Goal: Ask a question: Seek information or help from site administrators or community

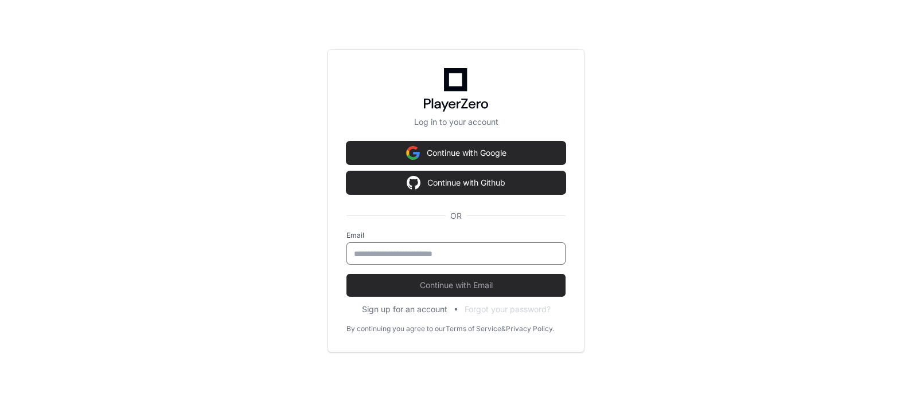
click at [414, 253] on input "email" at bounding box center [456, 253] width 204 height 11
type input "**********"
click at [346, 274] on button "Continue with Email" at bounding box center [455, 285] width 219 height 23
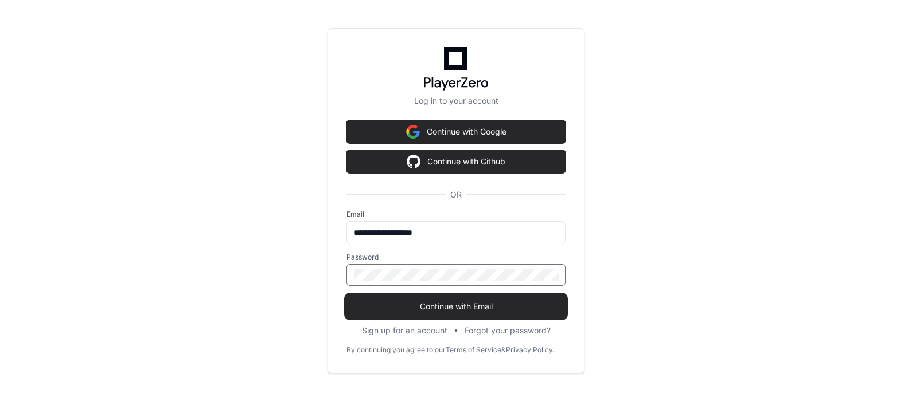
click at [346, 287] on button "Continue with Email" at bounding box center [455, 306] width 219 height 23
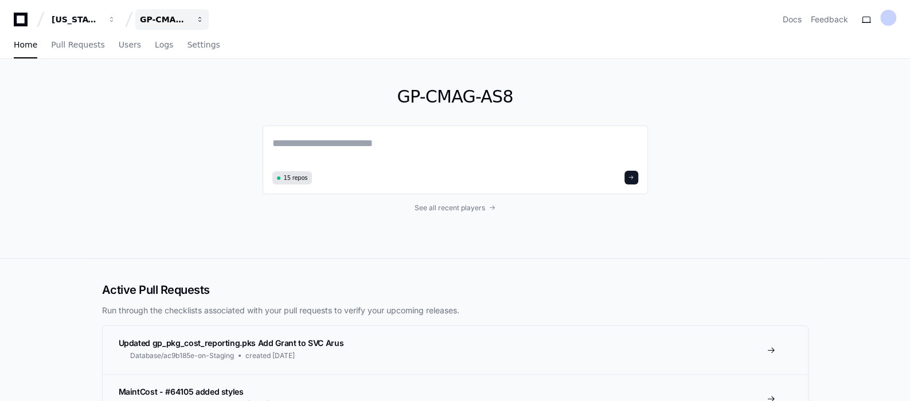
click at [116, 20] on span "button" at bounding box center [112, 19] width 8 height 8
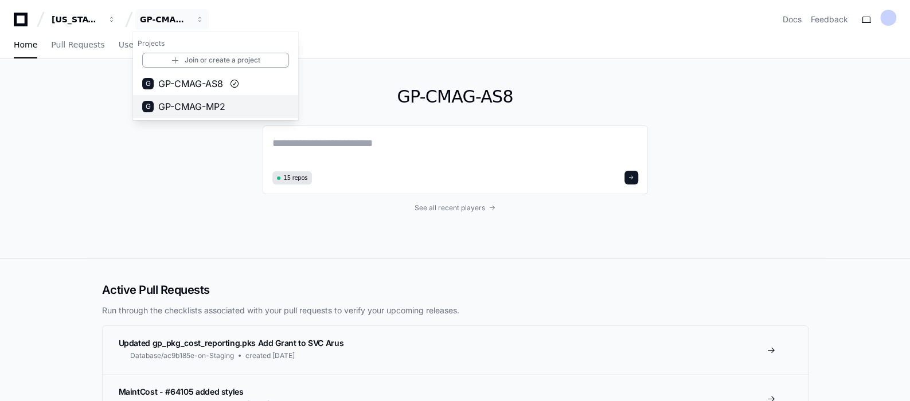
click at [191, 103] on span "GP-CMAG-MP2" at bounding box center [191, 107] width 67 height 14
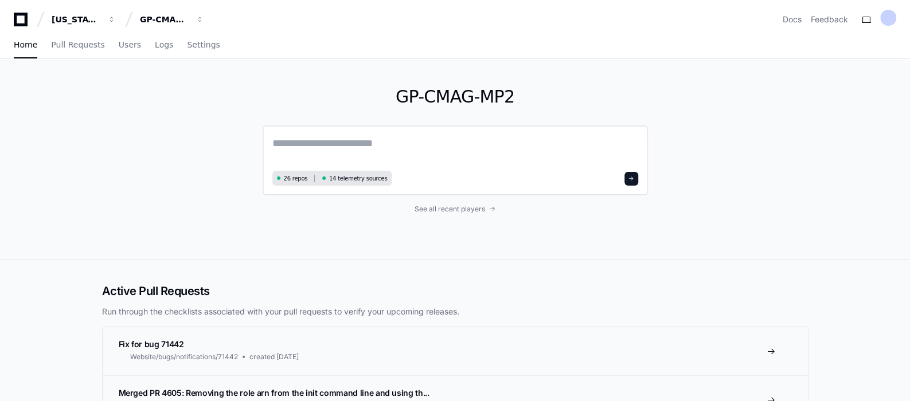
paste textarea "**********"
click at [314, 154] on textarea "**********" at bounding box center [455, 151] width 366 height 32
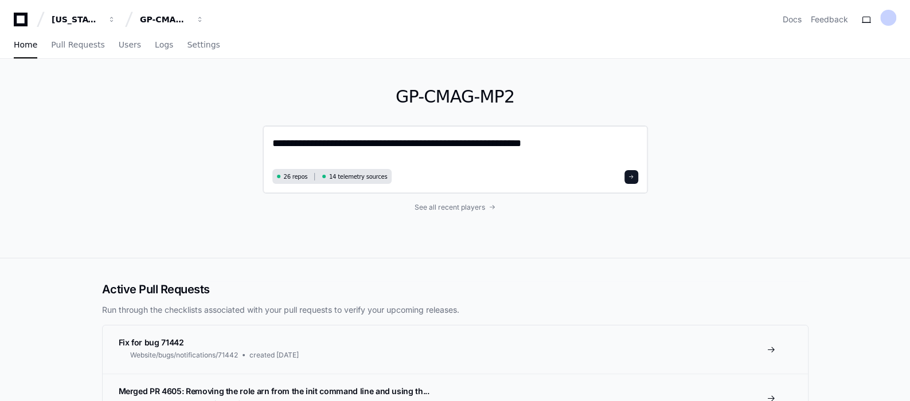
type textarea "**********"
click at [631, 179] on span at bounding box center [632, 177] width 6 height 6
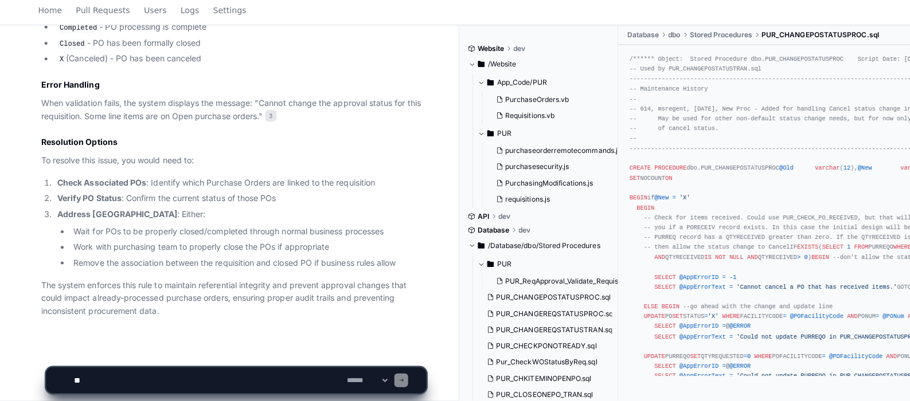
scroll to position [1066, 0]
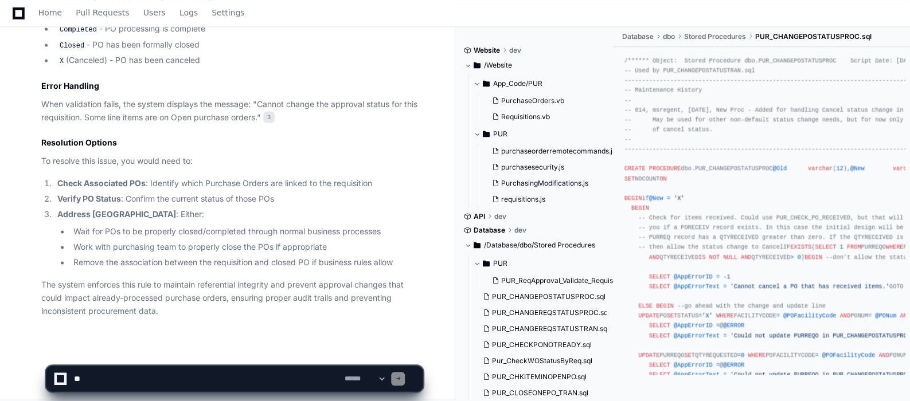
click at [92, 287] on textarea at bounding box center [207, 379] width 270 height 25
type textarea "**********"
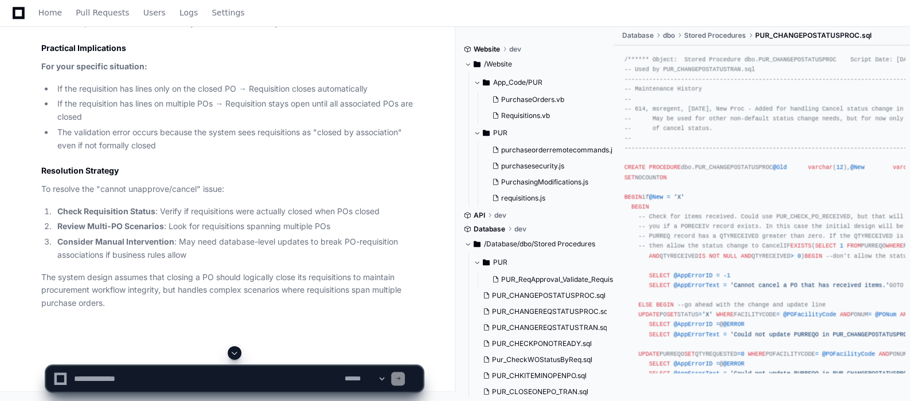
scroll to position [2081, 0]
click at [134, 287] on textarea at bounding box center [207, 379] width 270 height 25
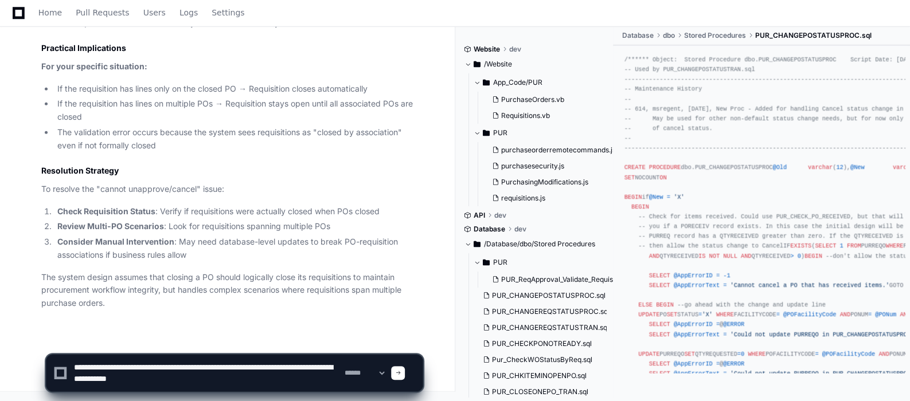
type textarea "**********"
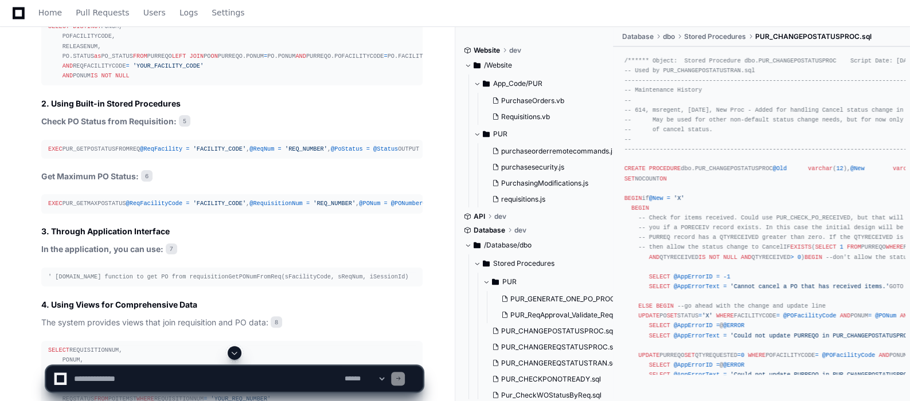
scroll to position [2765, 0]
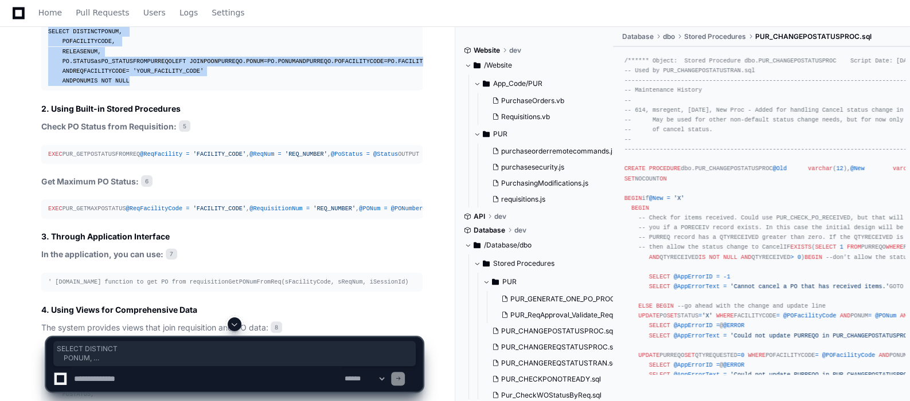
copy div "SELECT DISTINCT PONUM, POFACILITYCODE, RELEASENUM, PO.STATUS as PO_STATUS FROM …"
drag, startPoint x: 49, startPoint y: 130, endPoint x: 175, endPoint y: 243, distance: 168.6
click at [175, 91] on pre "SELECT DISTINCT PONUM, POFACILITYCODE, RELEASENUM, PO.STATUS as PO_STATUS FROM …" at bounding box center [231, 56] width 381 height 68
click at [218, 86] on div "SELECT DISTINCT PONUM, POFACILITYCODE, RELEASENUM, PO.STATUS as PO_STATUS FROM …" at bounding box center [232, 56] width 368 height 59
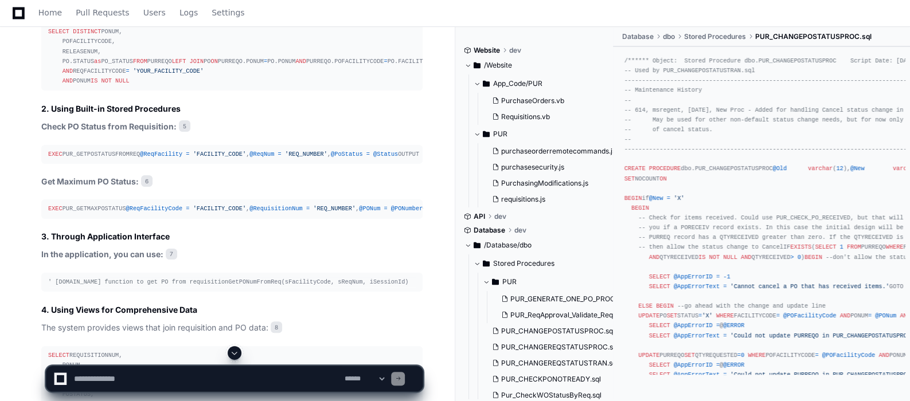
click at [135, 287] on textarea at bounding box center [207, 379] width 270 height 25
type textarea "**********"
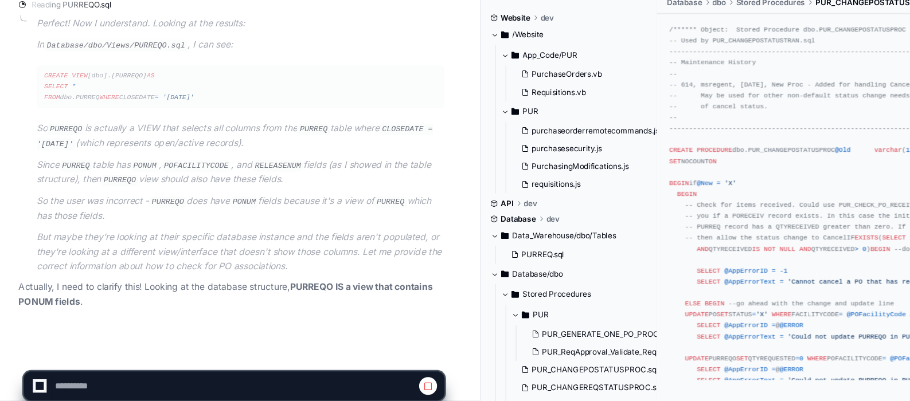
scroll to position [4040, 0]
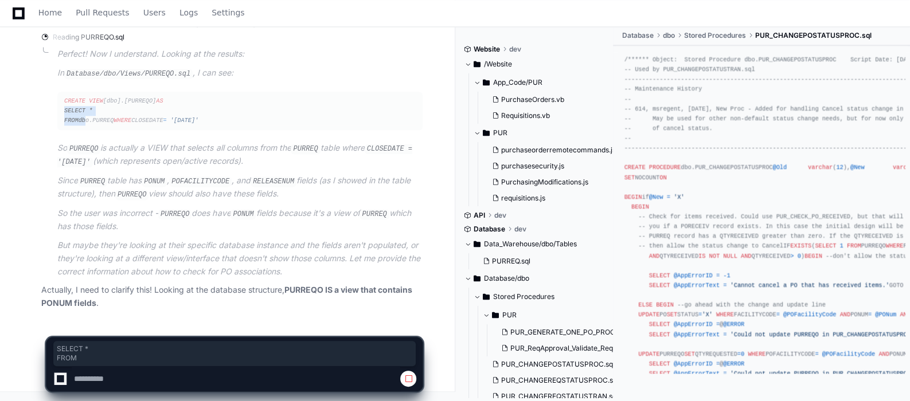
drag, startPoint x: 65, startPoint y: 103, endPoint x: 86, endPoint y: 112, distance: 22.4
click at [86, 112] on div "CREATE VIEW [dbo].[PURREQO] AS SELECT * FROM dbo.PURREQ WHERE CLOSEDATE = '1/1/…" at bounding box center [240, 110] width 352 height 29
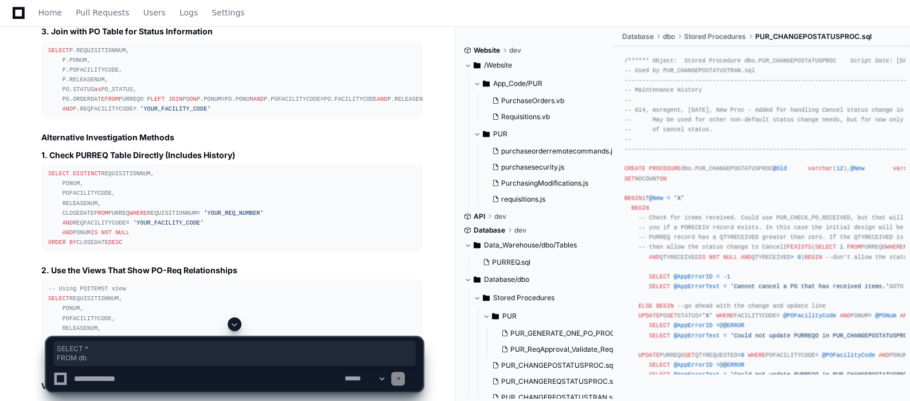
scroll to position [4462, 0]
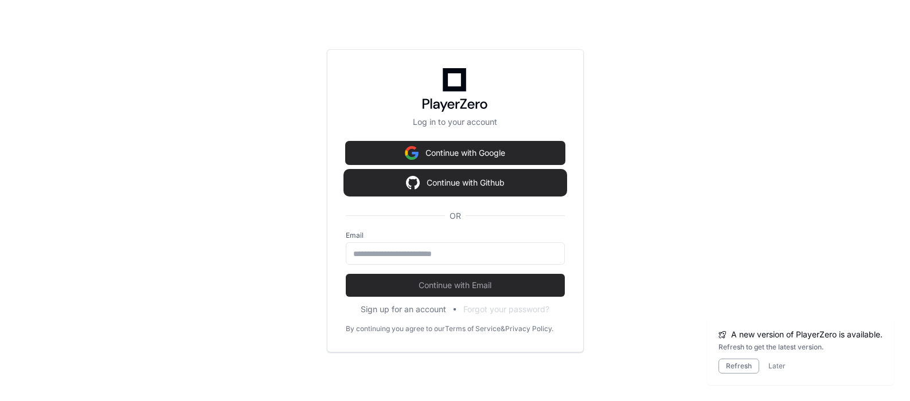
scroll to position [16782, 0]
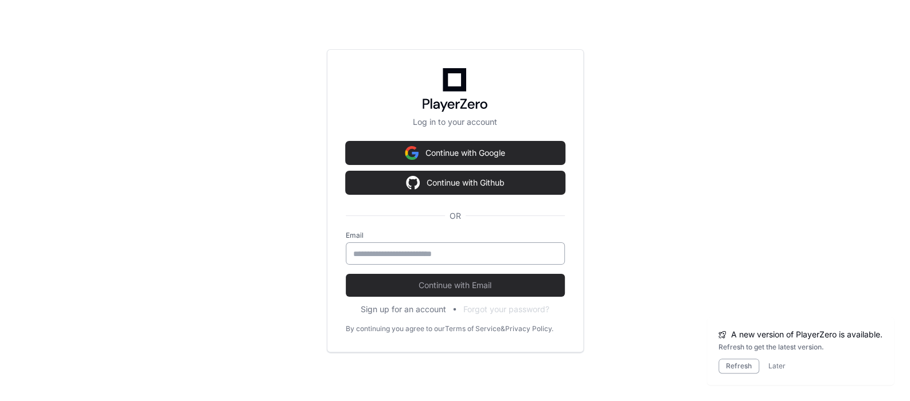
click at [445, 261] on div at bounding box center [455, 254] width 219 height 22
type input "*"
click at [393, 255] on input "email" at bounding box center [455, 253] width 204 height 11
click at [360, 248] on input "email" at bounding box center [455, 253] width 204 height 11
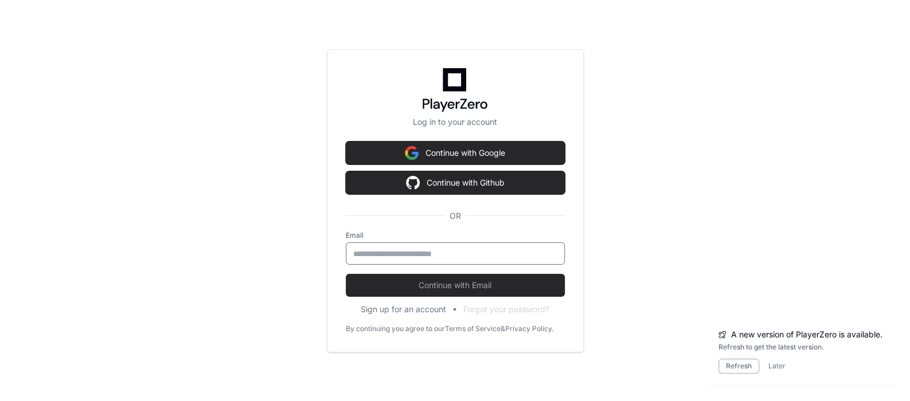
click at [359, 248] on input "email" at bounding box center [455, 253] width 204 height 11
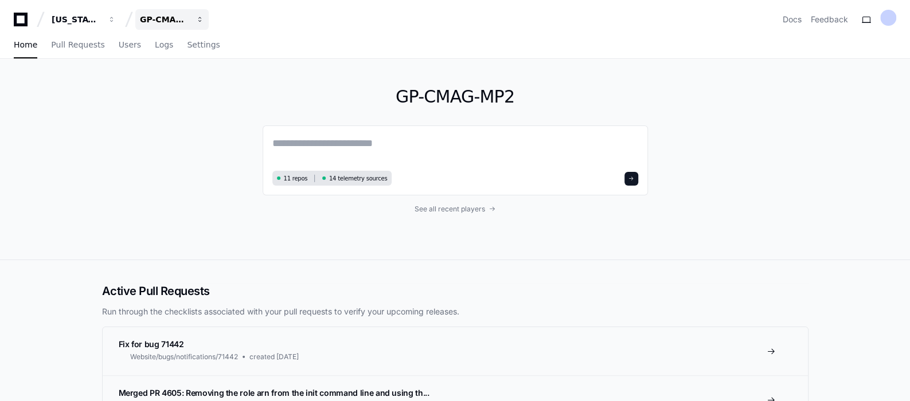
click at [116, 19] on span "button" at bounding box center [112, 19] width 8 height 8
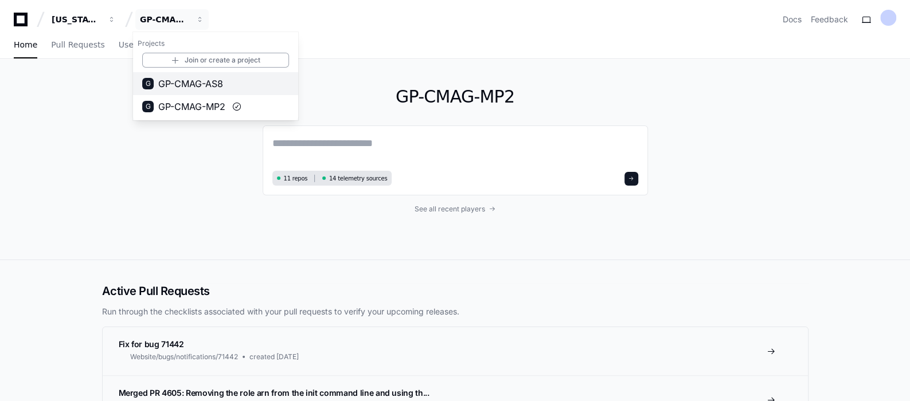
click at [204, 86] on span "GP-CMAG-AS8" at bounding box center [190, 84] width 65 height 14
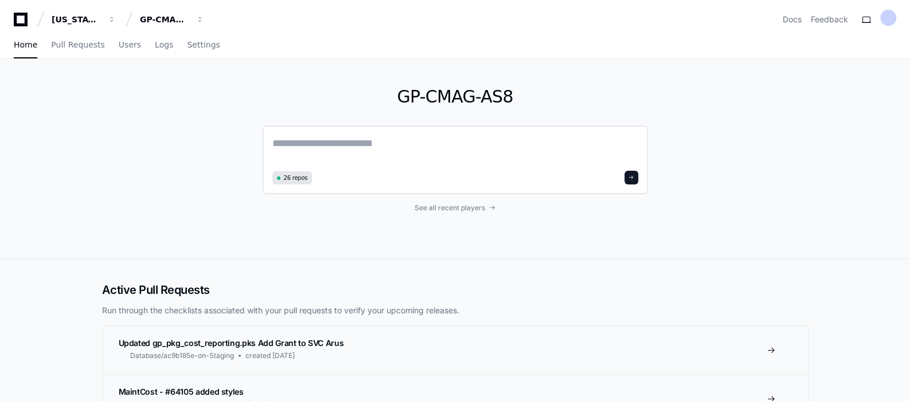
drag, startPoint x: 346, startPoint y: 132, endPoint x: 344, endPoint y: 143, distance: 11.1
click at [344, 143] on div "26 repos" at bounding box center [455, 160] width 385 height 69
click at [344, 143] on textarea at bounding box center [455, 151] width 366 height 32
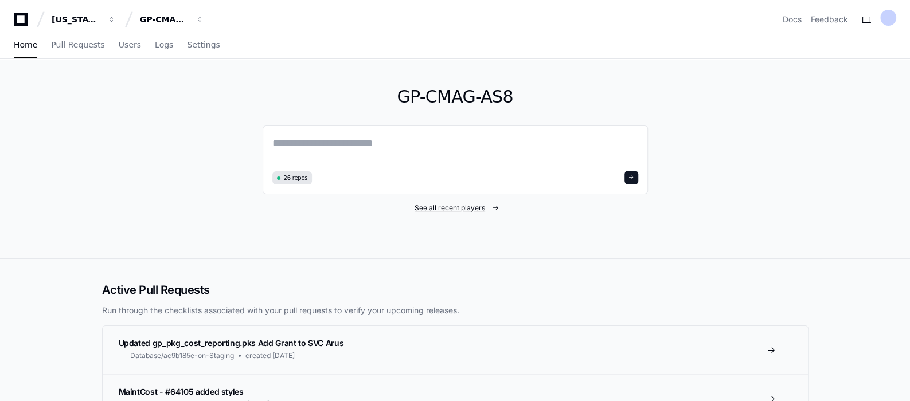
click at [476, 206] on span "See all recent players" at bounding box center [450, 208] width 71 height 9
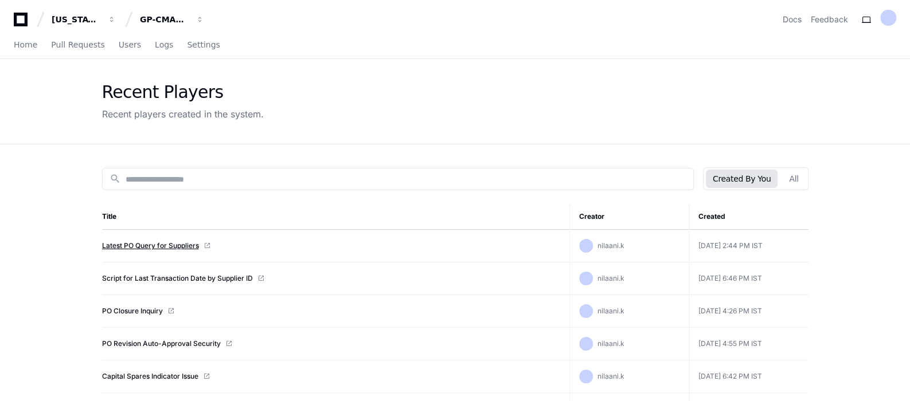
click at [170, 245] on link "Latest PO Query for Suppliers" at bounding box center [150, 245] width 97 height 9
click at [174, 244] on link "Latest PO Query for Suppliers" at bounding box center [150, 245] width 97 height 9
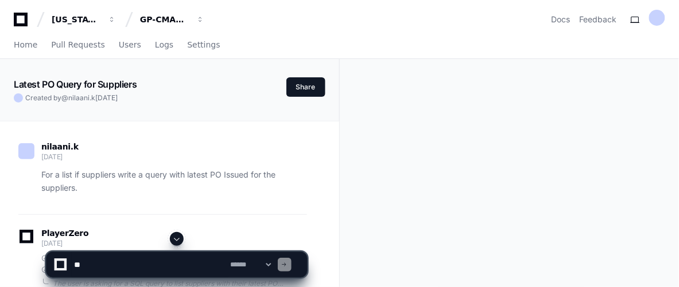
click at [181, 244] on span at bounding box center [176, 239] width 9 height 9
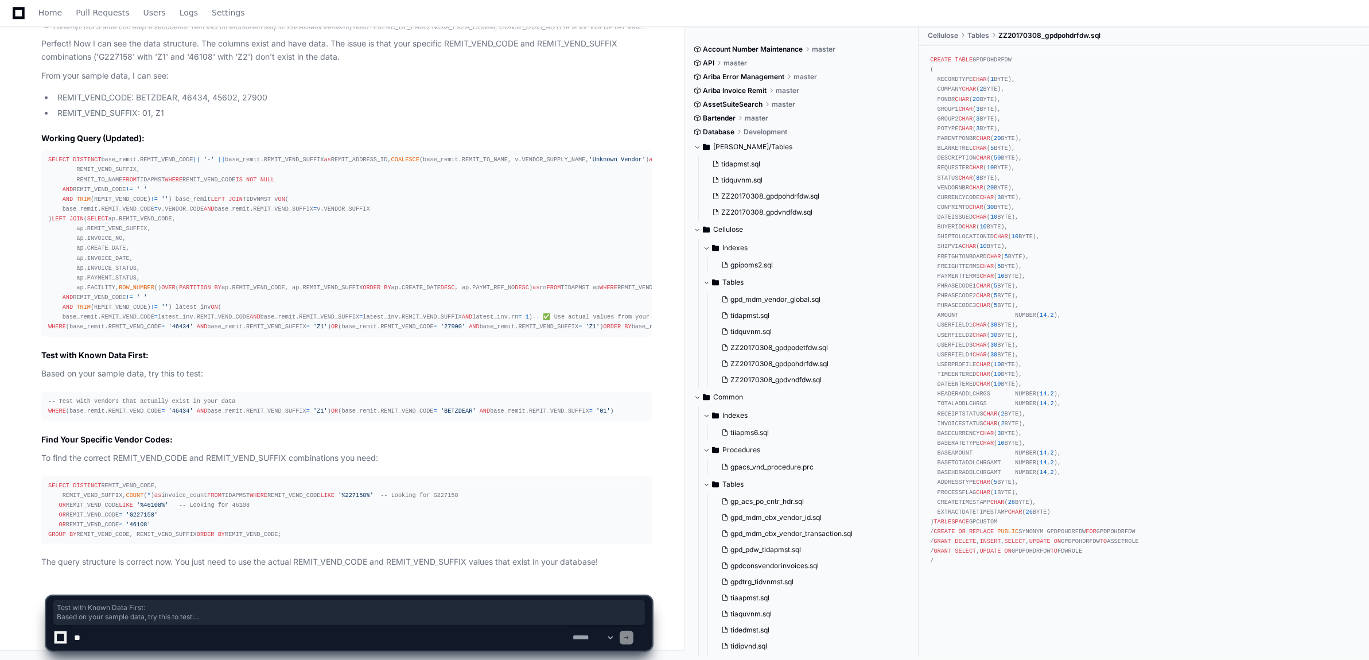
scroll to position [17543, 0]
drag, startPoint x: 167, startPoint y: 515, endPoint x: 29, endPoint y: 560, distance: 144.7
click at [29, 401] on div "Thinking Perfect! Now I can see the data structure. The columns exist and have …" at bounding box center [334, 289] width 633 height 560
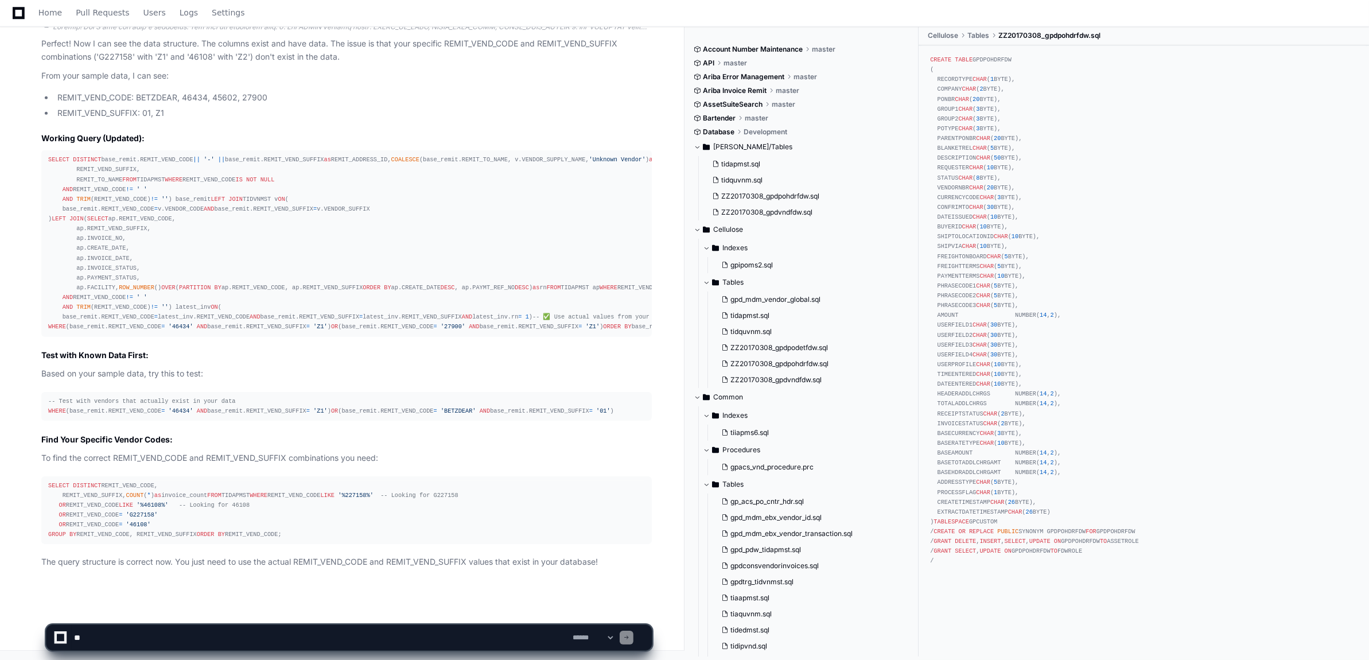
click at [224, 248] on div "SELECT DISTINCT base_remit.REMIT_VEND_CODE || '-' || base_remit.REMIT_VEND_SUFF…" at bounding box center [346, 243] width 597 height 177
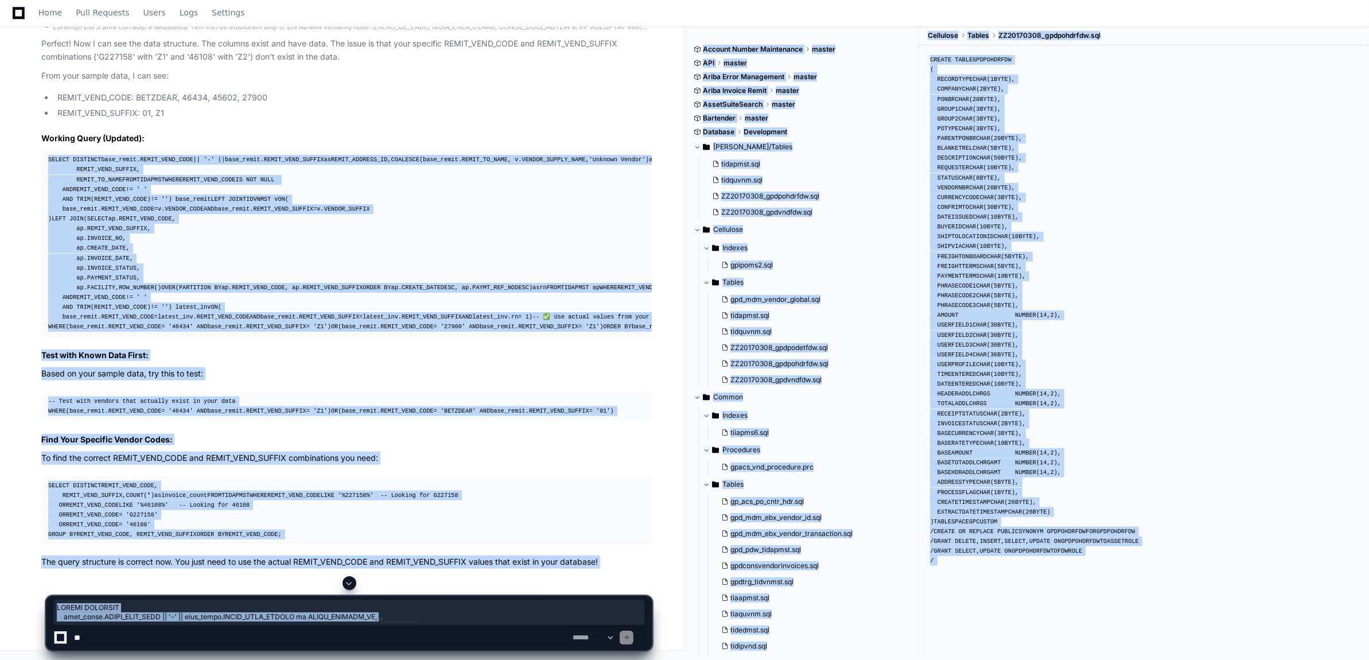
scroll to position [17264, 0]
drag, startPoint x: 49, startPoint y: 214, endPoint x: 188, endPoint y: 551, distance: 364.7
click at [188, 332] on div "SELECT DISTINCT base_remit.REMIT_VEND_CODE || '-' || base_remit.REMIT_VEND_SUFF…" at bounding box center [346, 243] width 597 height 177
copy div "SELECT DISTINCT base_remit.REMIT_VEND_CODE || '-' || base_remit.REMIT_VEND_SUFF…"
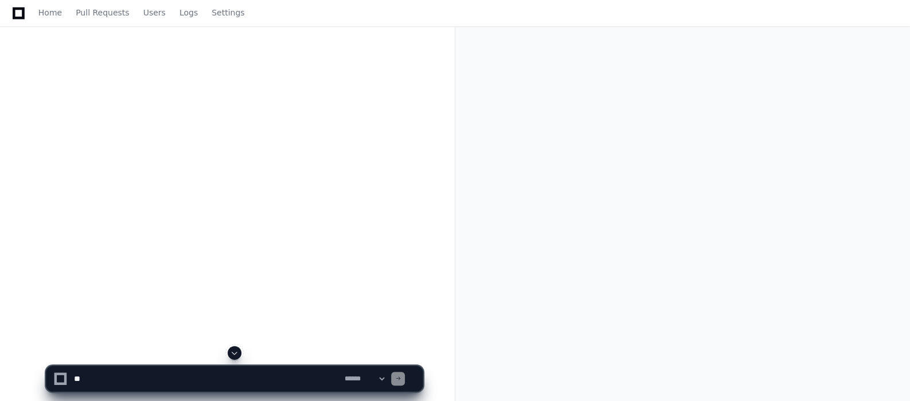
scroll to position [155, 0]
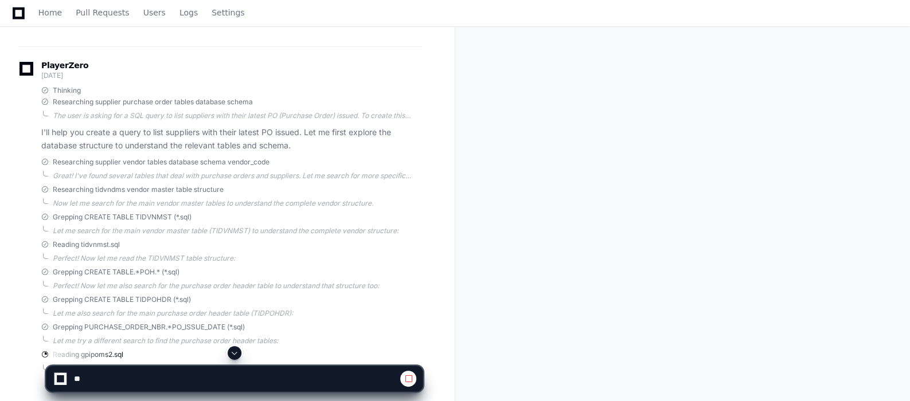
click at [233, 355] on span at bounding box center [234, 353] width 9 height 9
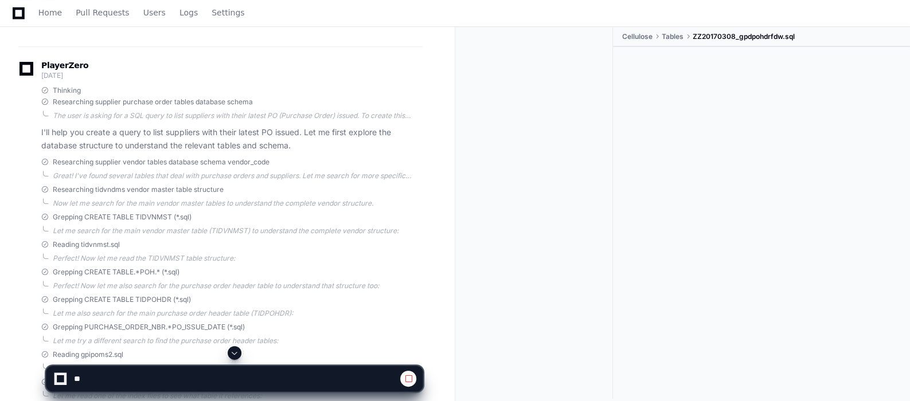
click at [233, 355] on span at bounding box center [234, 353] width 9 height 9
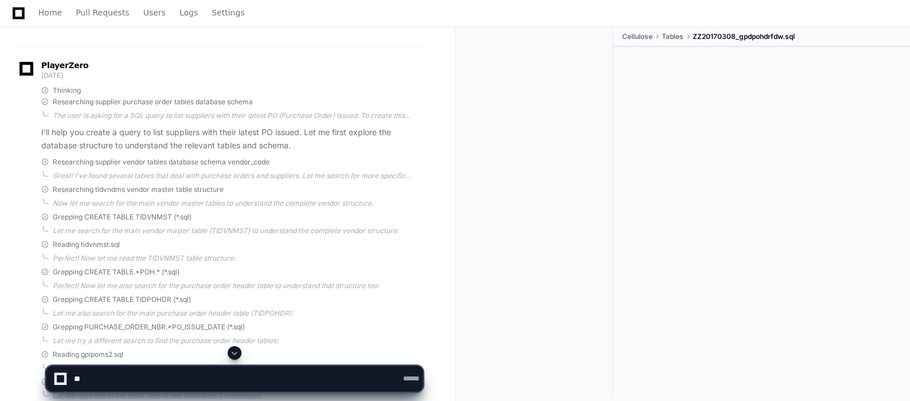
click at [233, 355] on span at bounding box center [234, 353] width 9 height 9
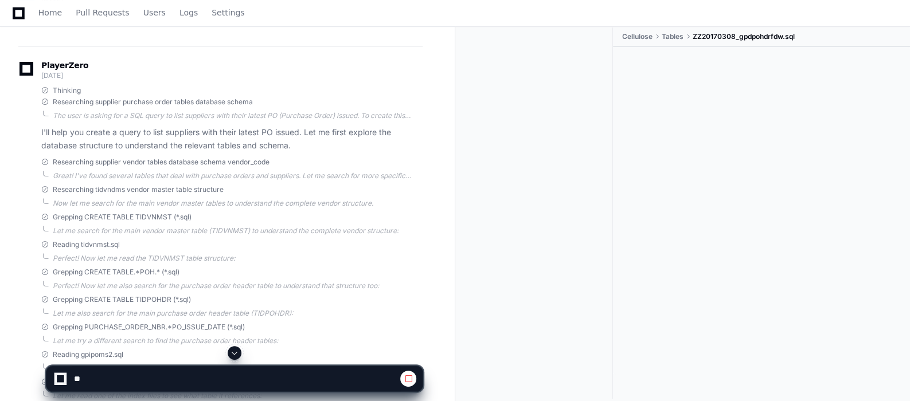
click at [233, 355] on span at bounding box center [234, 353] width 9 height 9
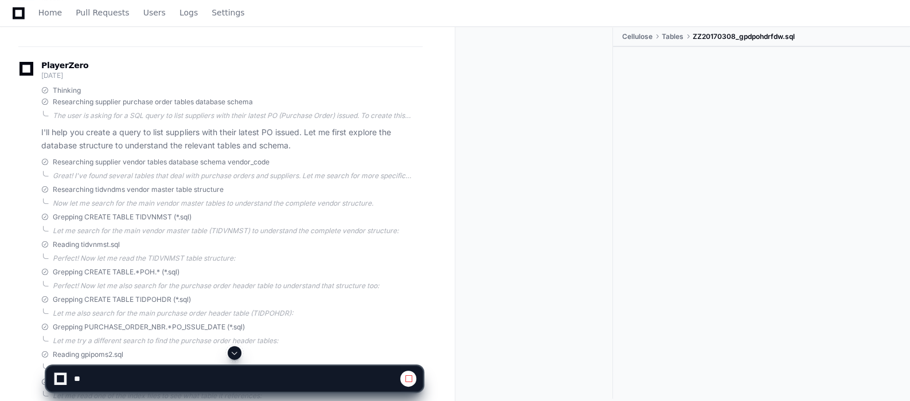
click at [233, 355] on span at bounding box center [234, 353] width 9 height 9
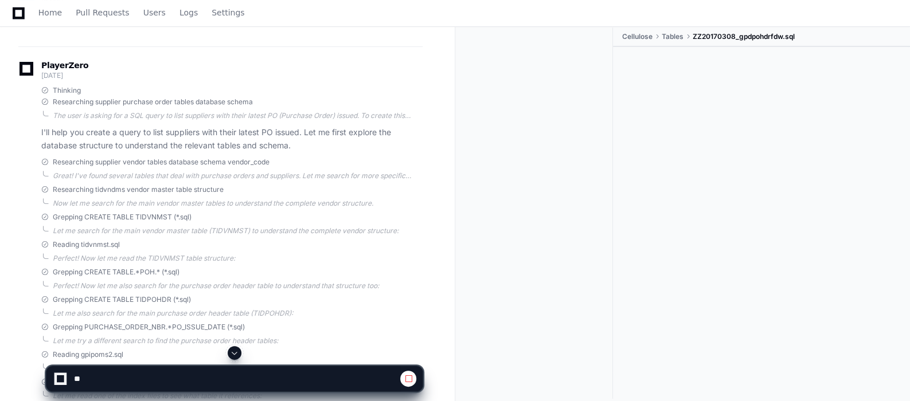
click at [233, 355] on span at bounding box center [234, 353] width 9 height 9
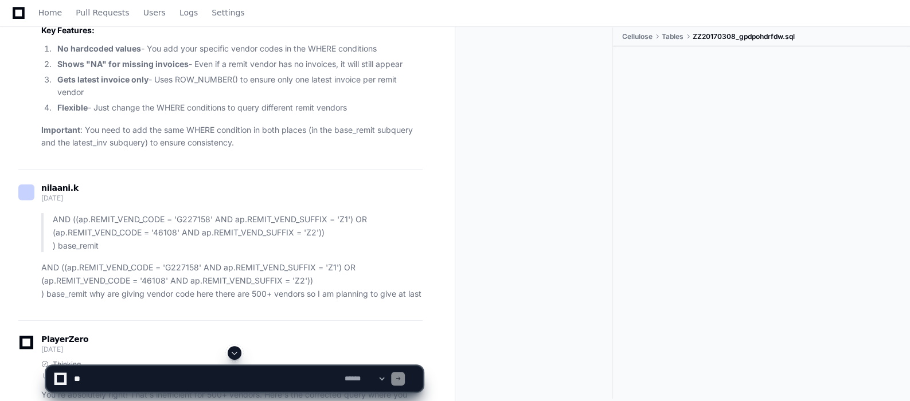
click at [233, 355] on span at bounding box center [234, 353] width 9 height 9
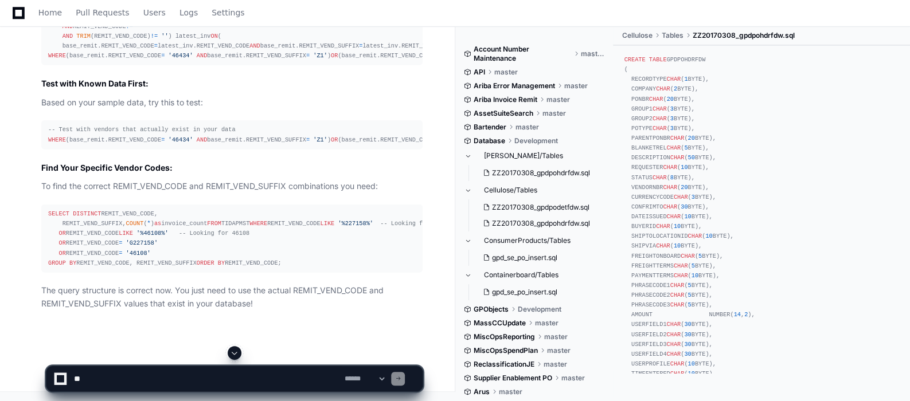
click at [233, 355] on span at bounding box center [234, 353] width 9 height 9
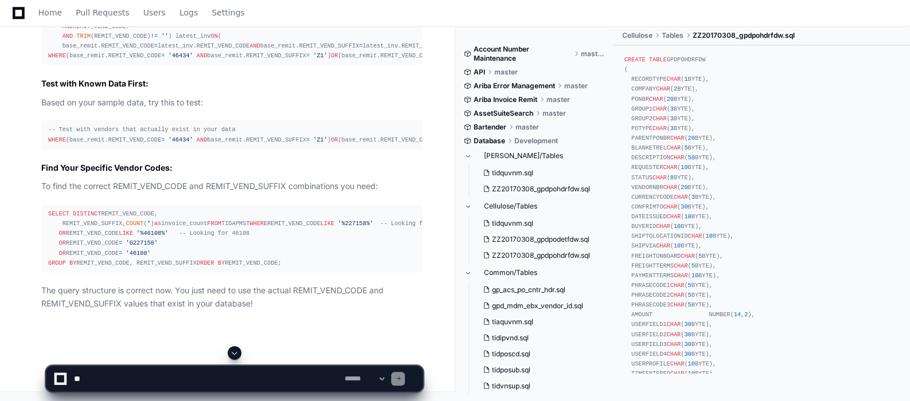
scroll to position [18202, 0]
click at [233, 355] on app-app-chat-input "**********" at bounding box center [234, 369] width 377 height 46
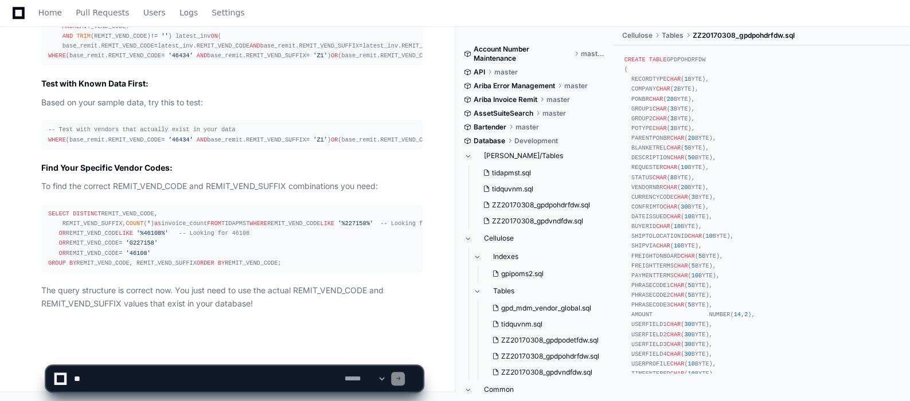
click at [233, 355] on app-app-chat-input "**********" at bounding box center [234, 369] width 377 height 46
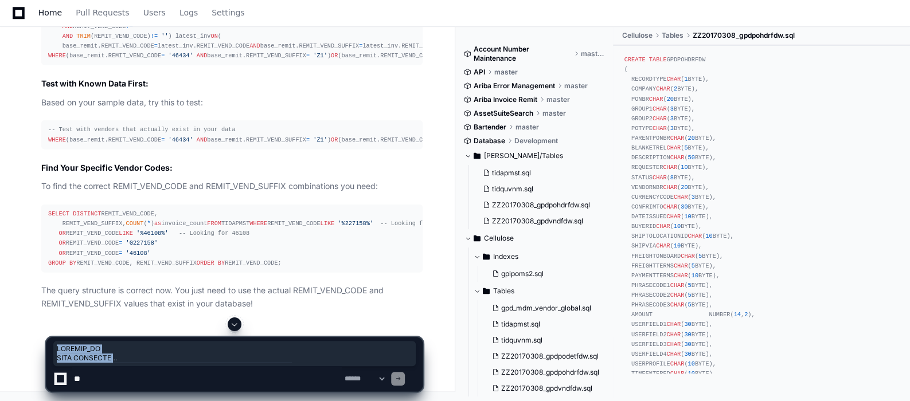
scroll to position [17387, 0]
drag, startPoint x: 173, startPoint y: 253, endPoint x: 49, endPoint y: 312, distance: 137.8
click at [49, 310] on article "Perfect! Now I can see the data structure. The columns exist and have data. The…" at bounding box center [231, 31] width 381 height 557
copy article "orking Query (Updated): SELECT DISTINCT base_remit.REMIT_VEND_CODE || '-' || ba…"
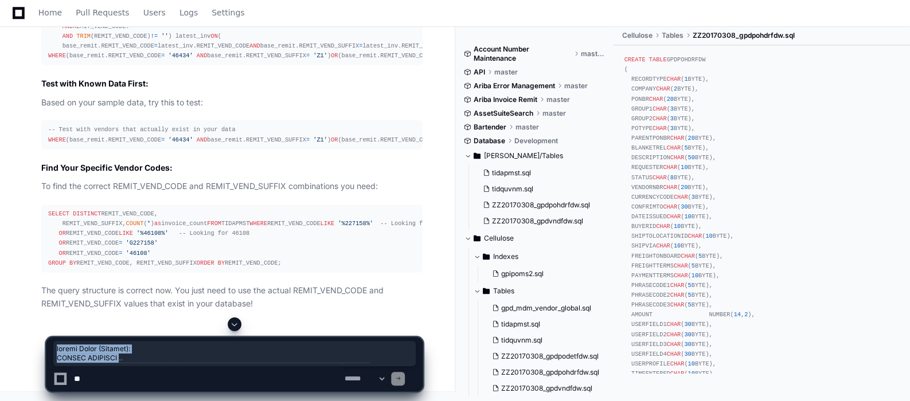
click at [92, 383] on textarea at bounding box center [207, 379] width 270 height 25
paste textarea "**********"
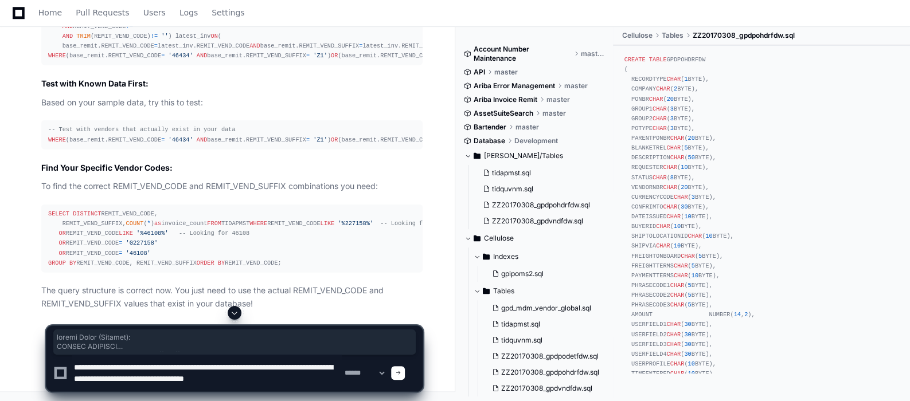
scroll to position [3, 0]
type textarea "**********"
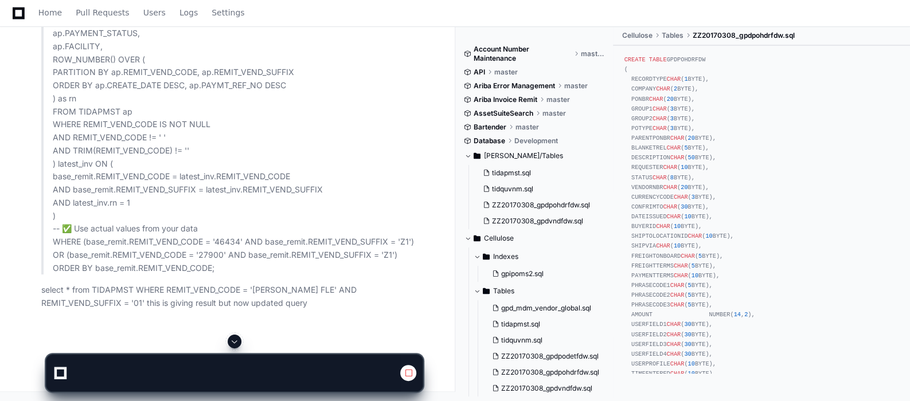
scroll to position [17948, 0]
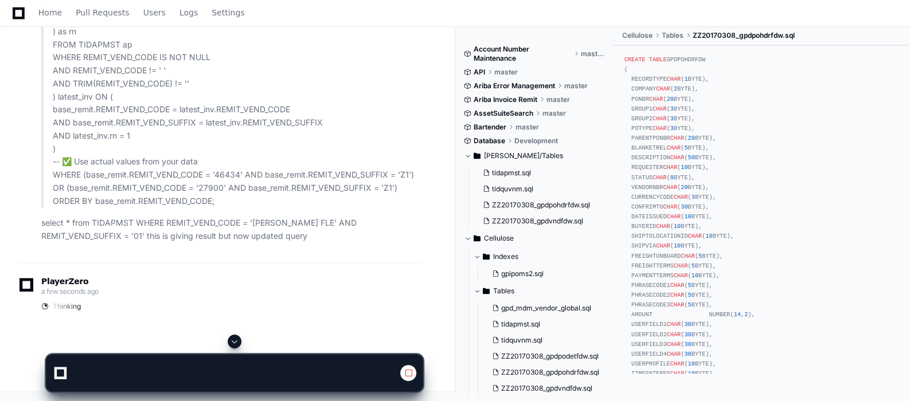
click at [229, 336] on div at bounding box center [234, 342] width 377 height 14
click at [237, 344] on span at bounding box center [234, 341] width 9 height 9
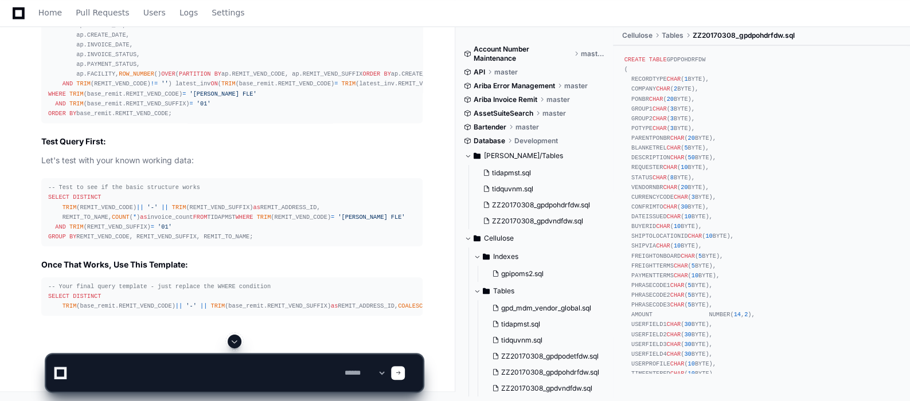
scroll to position [19253, 0]
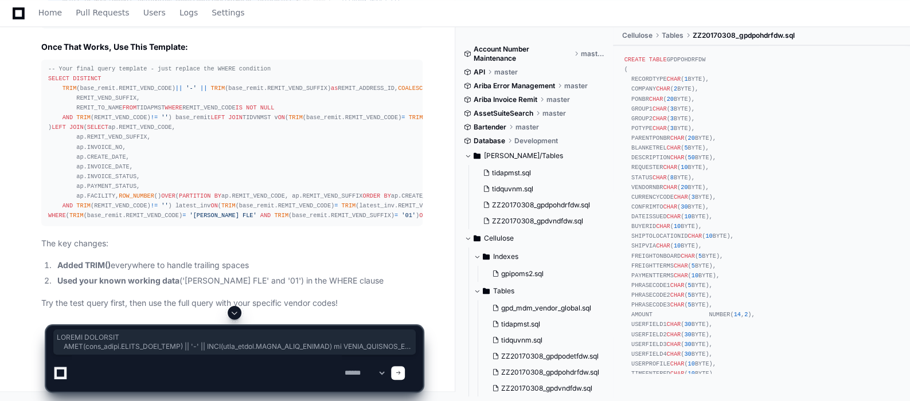
scroll to position [19762, 0]
drag, startPoint x: 49, startPoint y: 190, endPoint x: 184, endPoint y: 142, distance: 143.7
copy div "SELECT DISTINCT TRIM (base_remit.REMIT_VEND_CODE) || '-' || TRIM (base_remit.RE…"
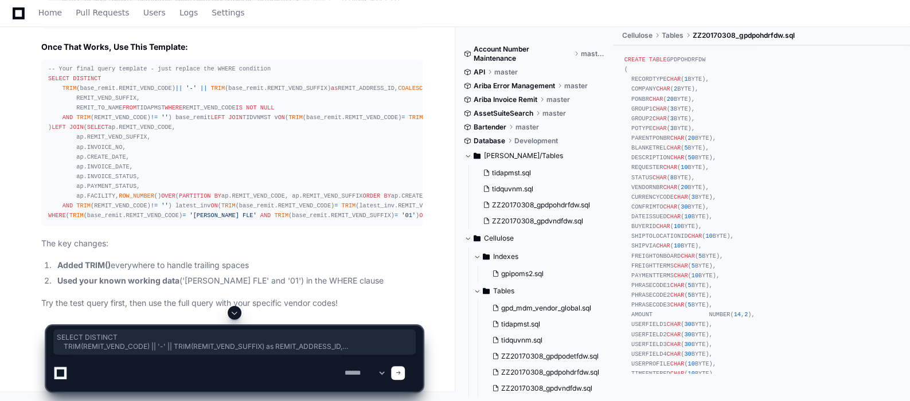
drag, startPoint x: 46, startPoint y: 98, endPoint x: 270, endPoint y: 169, distance: 234.9
copy div "SELECT DISTINCT TRIM (REMIT_VEND_CODE) || '-' || TRIM (REMIT_VEND_SUFFIX) as RE…"
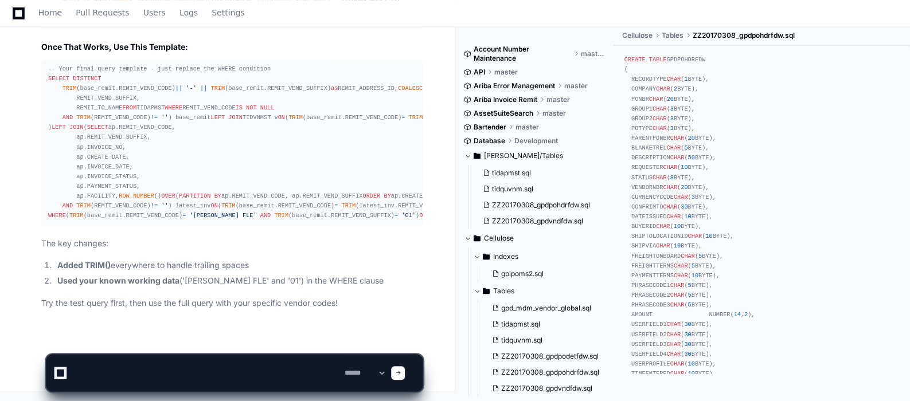
click at [110, 373] on textarea at bounding box center [207, 373] width 270 height 37
paste textarea "**********"
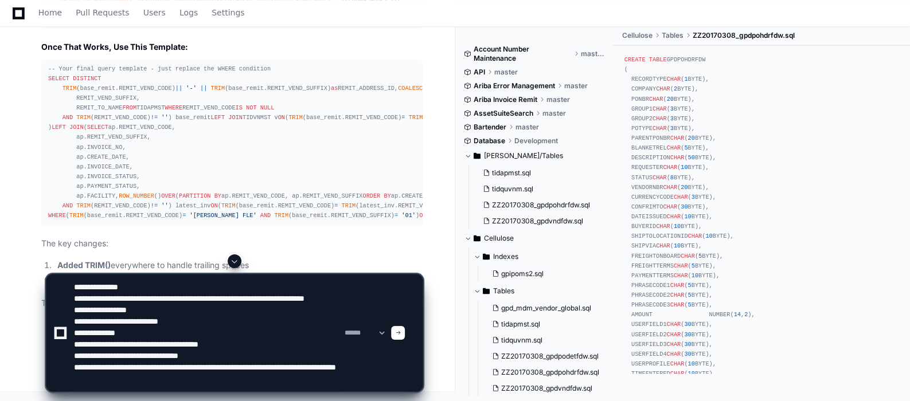
scroll to position [20280, 0]
paste textarea "**********"
type textarea "**********"
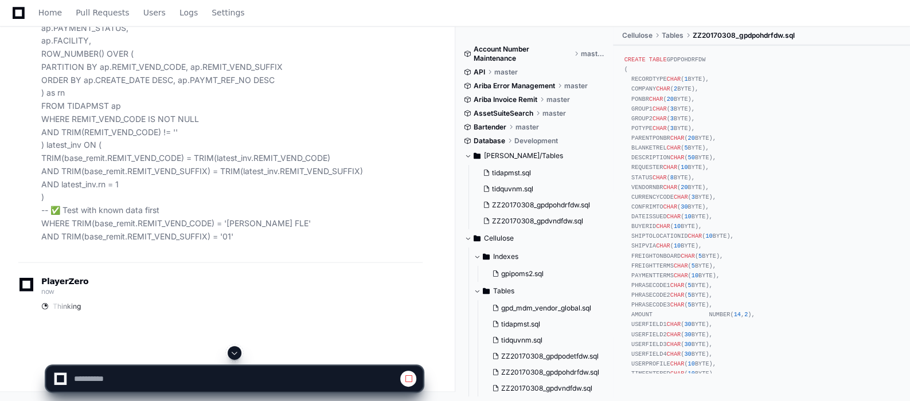
scroll to position [21024, 0]
click at [233, 353] on span at bounding box center [234, 353] width 9 height 9
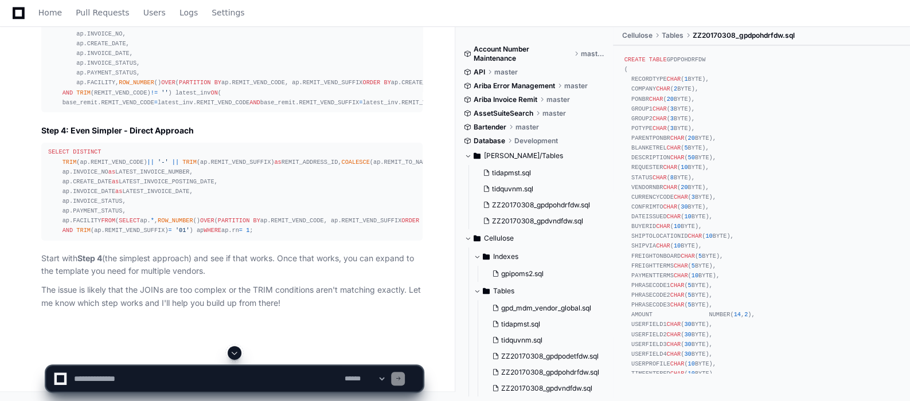
scroll to position [22364, 0]
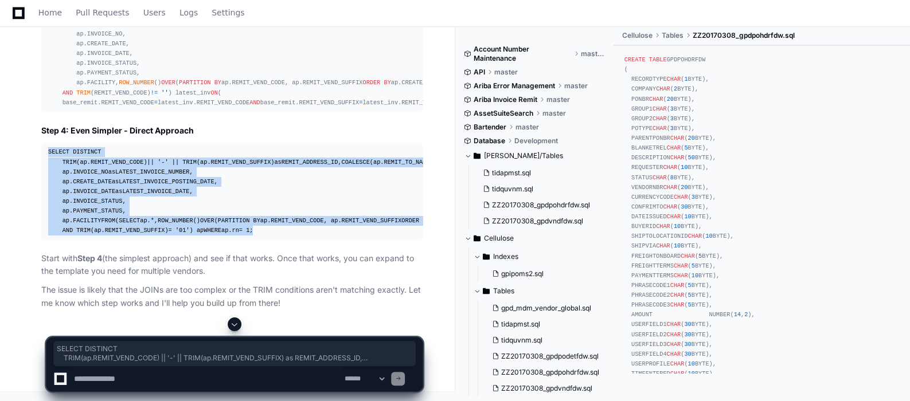
drag, startPoint x: 92, startPoint y: 255, endPoint x: 42, endPoint y: 76, distance: 185.6
click at [42, 143] on pre "SELECT DISTINCT TRIM (ap.REMIT_VEND_CODE) || '-' || TRIM (ap.REMIT_VEND_SUFFIX)…" at bounding box center [231, 192] width 381 height 98
copy div "SELECT DISTINCT TRIM (ap.REMIT_VEND_CODE) || '-' || TRIM (ap.REMIT_VEND_SUFFIX)…"
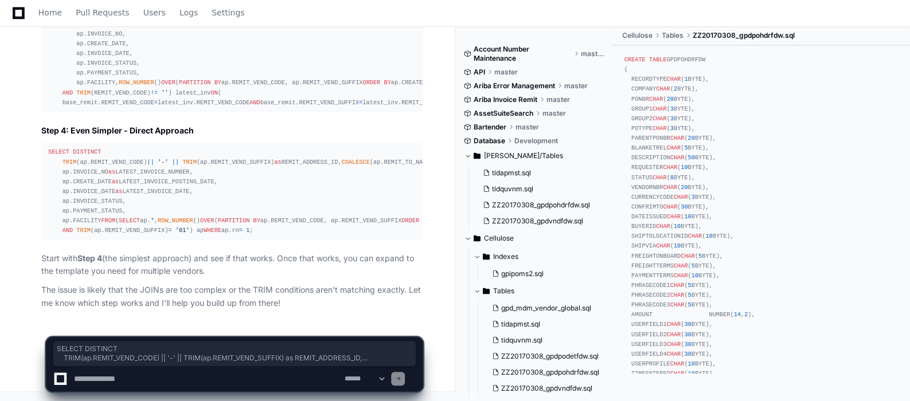
click at [196, 372] on textarea at bounding box center [207, 379] width 270 height 25
click at [274, 384] on textarea at bounding box center [207, 379] width 270 height 25
paste textarea "**********"
type textarea "**********"
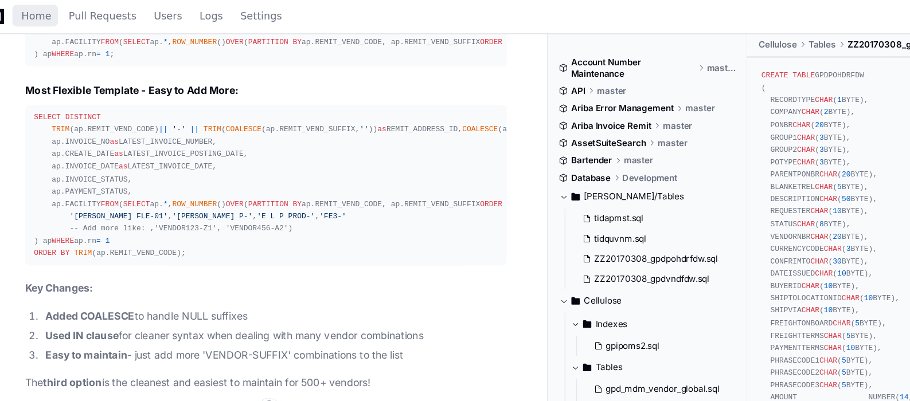
scroll to position [22995, 0]
drag, startPoint x: 108, startPoint y: 248, endPoint x: 48, endPoint y: 265, distance: 63.2
copy div "SELECT DISTINCT TRIM (ap.REMIT_VEND_CODE) || '-' || TRIM ( COALESCE (ap.REMIT_V…"
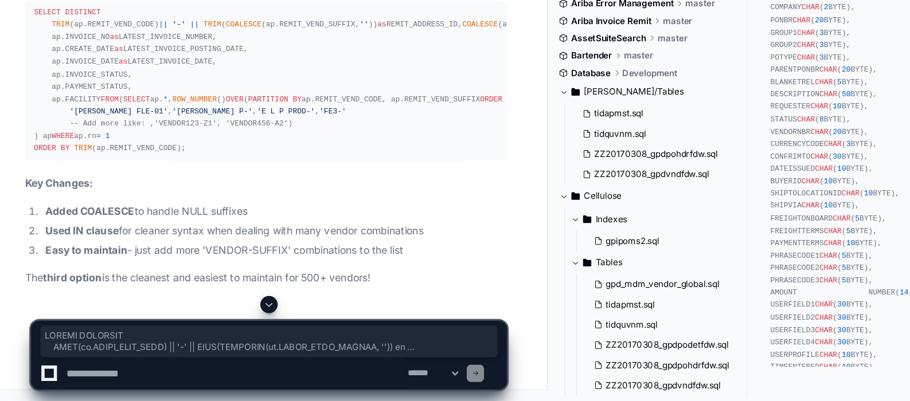
scroll to position [23805, 0]
click at [190, 377] on textarea at bounding box center [207, 379] width 270 height 25
paste textarea "**********"
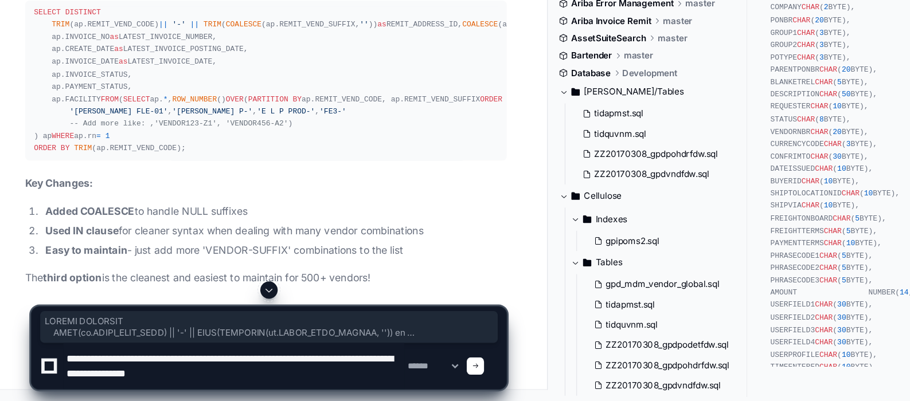
scroll to position [3, 0]
paste textarea "**********"
type textarea "**********"
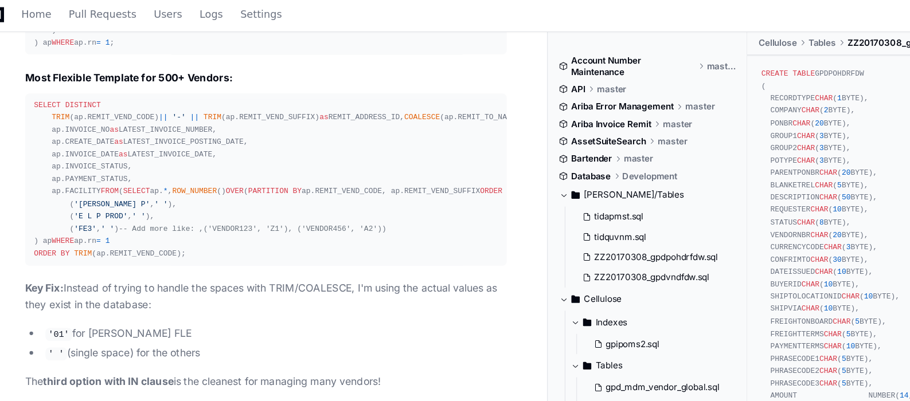
scroll to position [24751, 0]
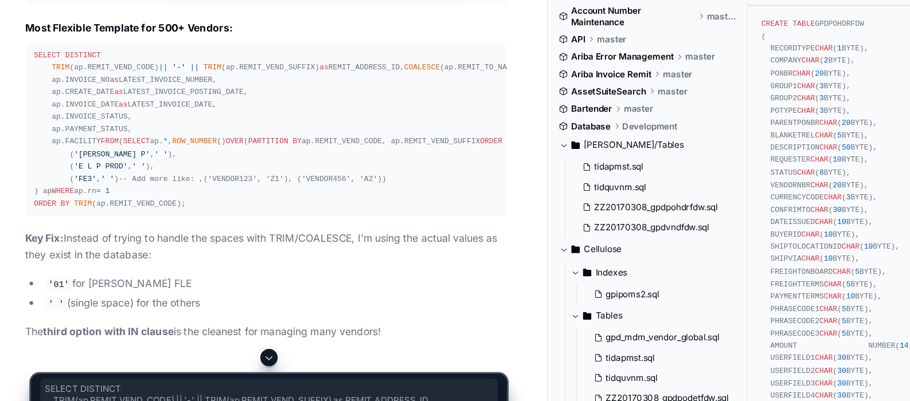
drag, startPoint x: 59, startPoint y: 79, endPoint x: 119, endPoint y: 271, distance: 201.9
copy div "SELECT DISTINCT TRIM (ap.REMIT_VEND_CODE) || '-' || TRIM (ap.REMIT_VEND_SUFFIX)…"
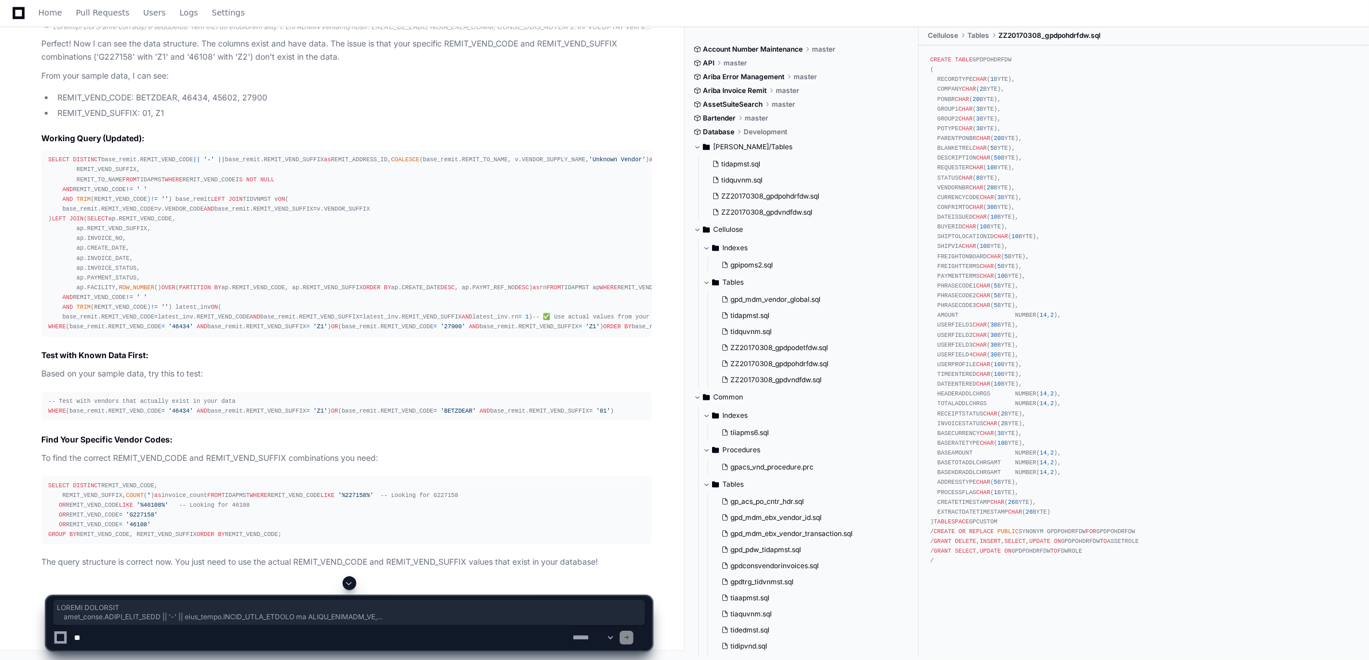
scroll to position [17280, 0]
click at [115, 638] on textarea at bounding box center [321, 637] width 498 height 25
paste textarea
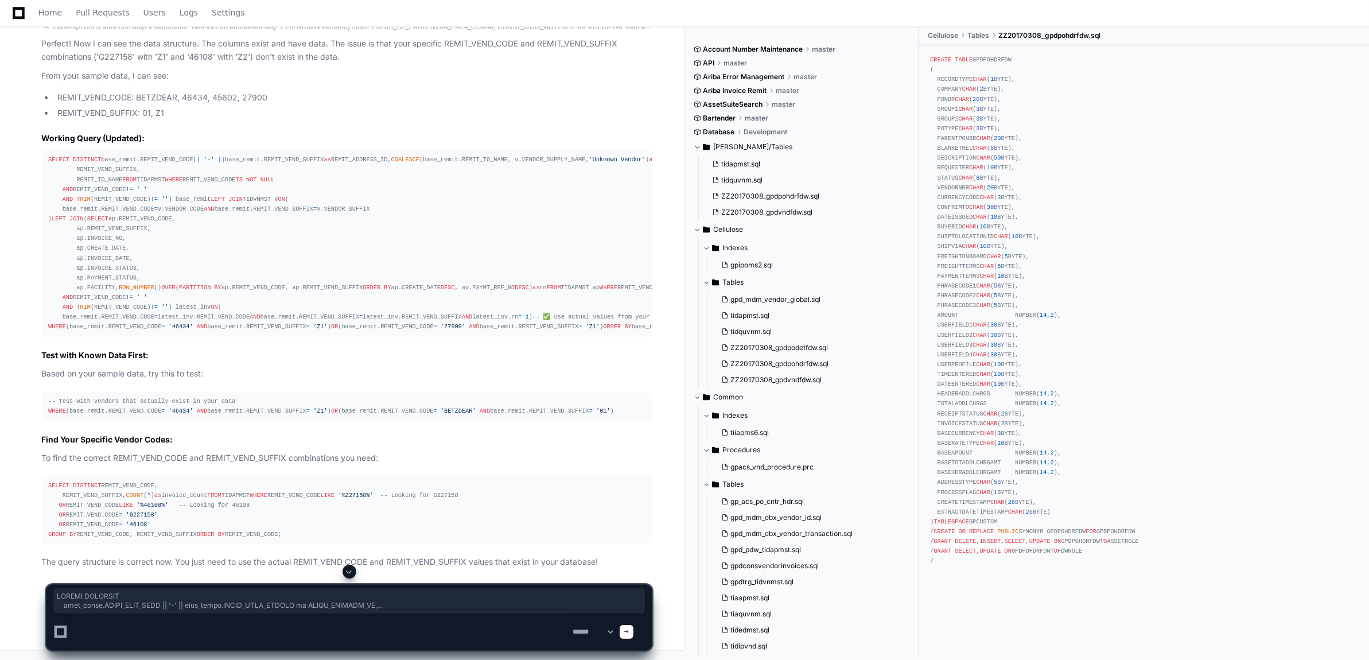
scroll to position [17535, 0]
type textarea "*"
type textarea "**********"
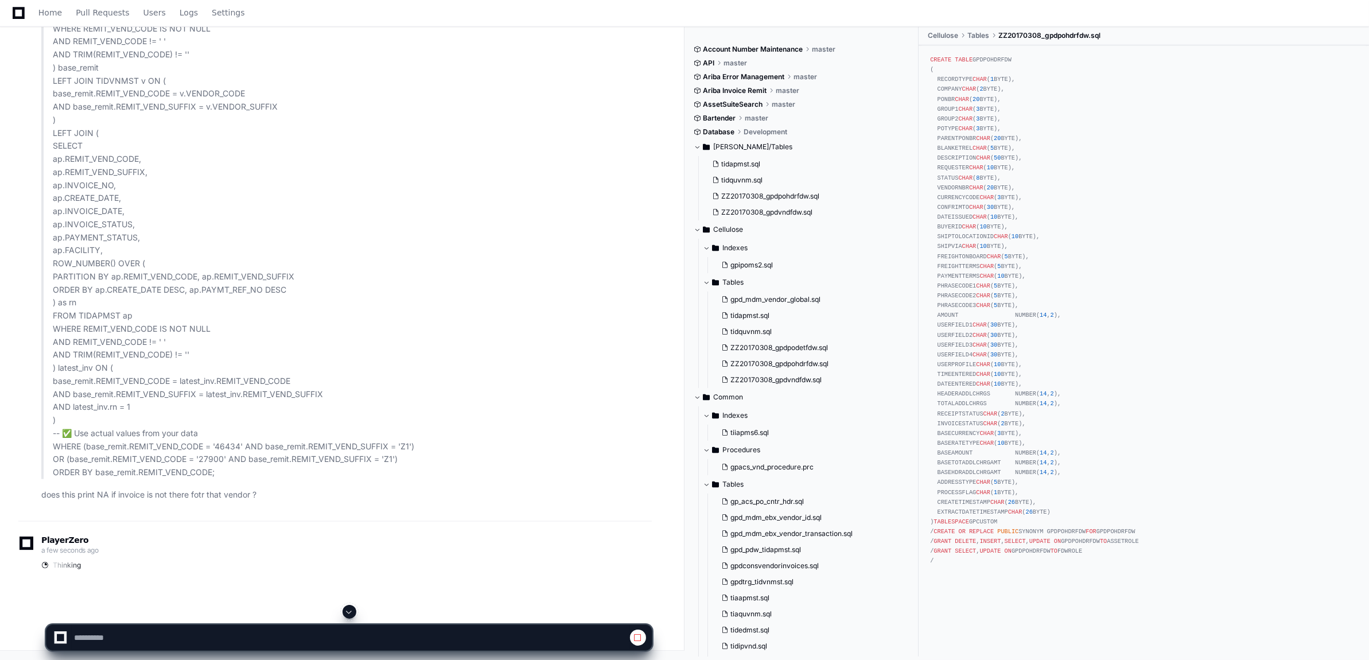
scroll to position [18653, 0]
click at [346, 611] on span at bounding box center [349, 611] width 9 height 9
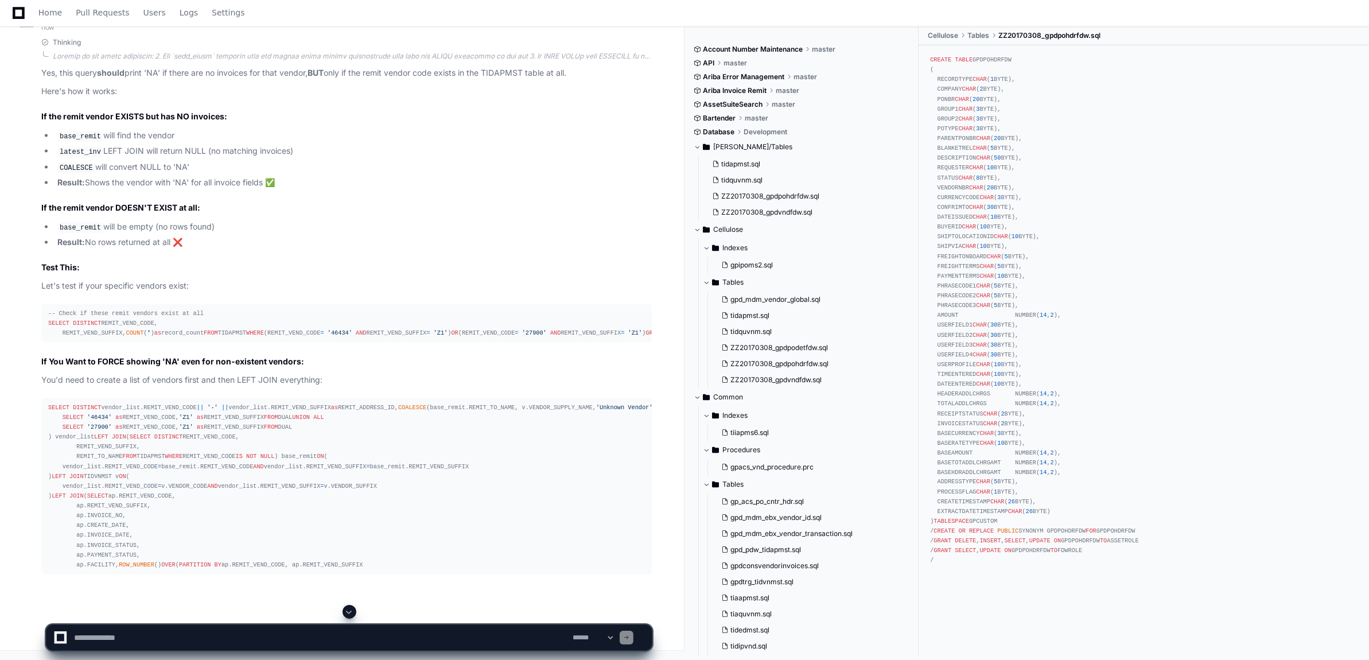
scroll to position [25740, 0]
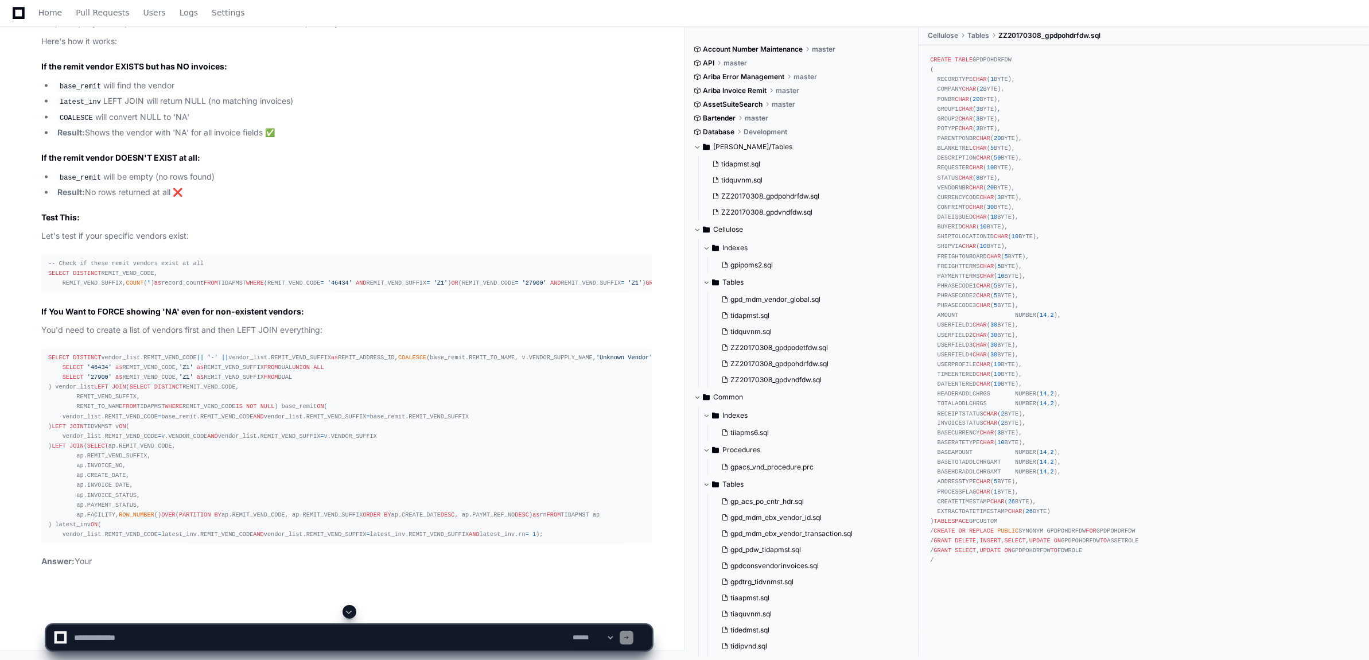
click at [127, 635] on textarea at bounding box center [321, 637] width 498 height 25
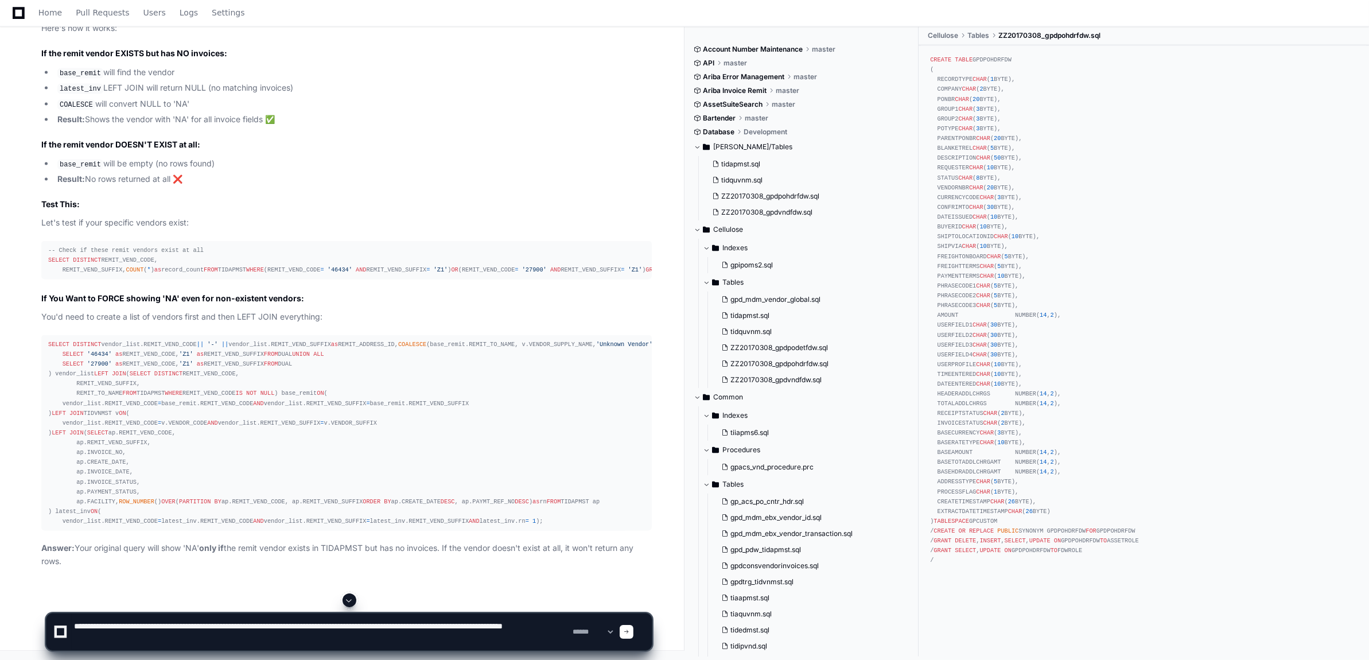
scroll to position [26336, 0]
type textarea "**********"
click at [629, 629] on span at bounding box center [626, 632] width 6 height 6
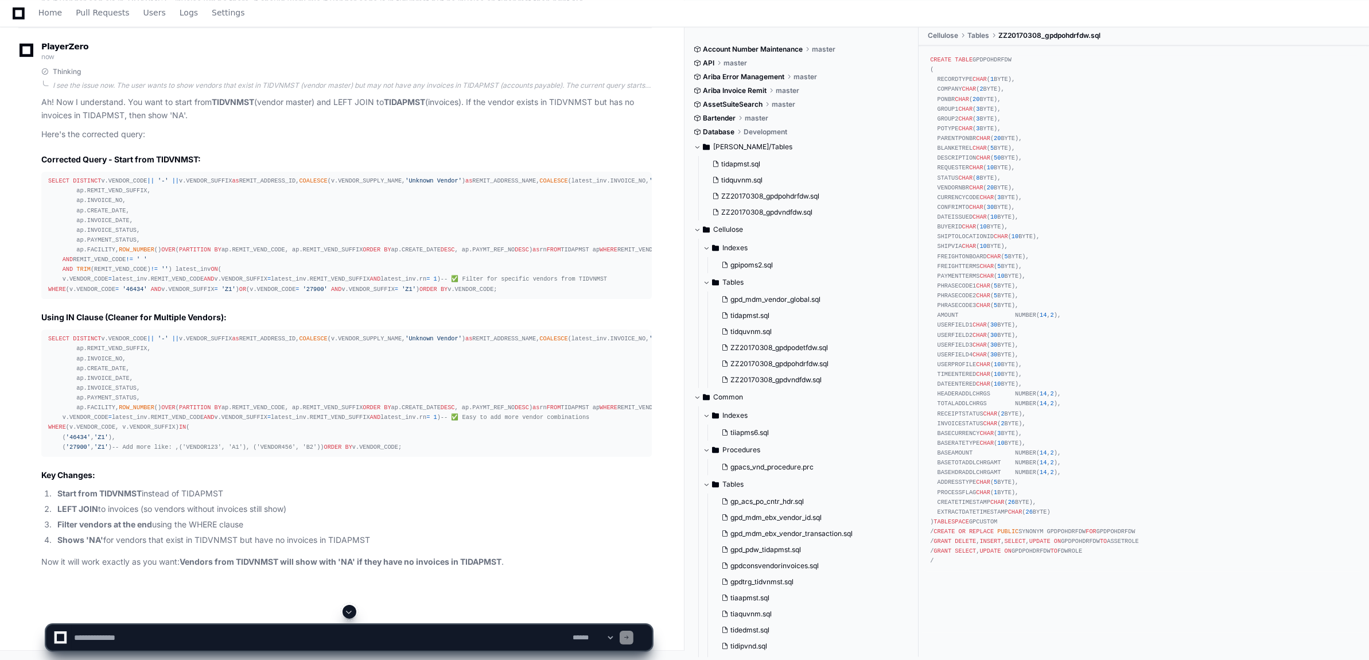
scroll to position [27003, 0]
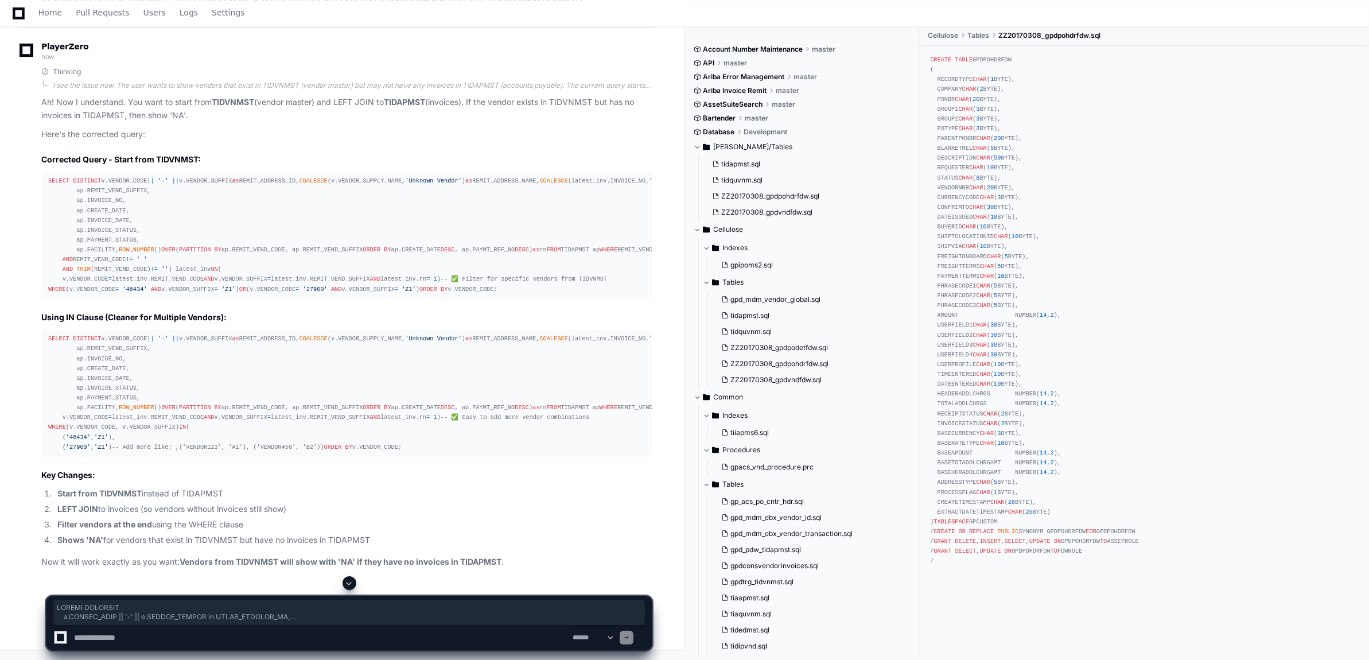
drag, startPoint x: 137, startPoint y: 503, endPoint x: 45, endPoint y: 149, distance: 365.6
click at [45, 171] on pre "SELECT DISTINCT v.VENDOR_CODE || '-' || v.VENDOR_SUFFIX as REMIT_ADDRESS_ID, CO…" at bounding box center [346, 234] width 610 height 127
copy div "SELECT DISTINCT v.VENDOR_CODE || '-' || v.VENDOR_SUFFIX as REMIT_ADDRESS_ID, CO…"
click at [127, 634] on textarea at bounding box center [321, 637] width 498 height 25
type textarea "**********"
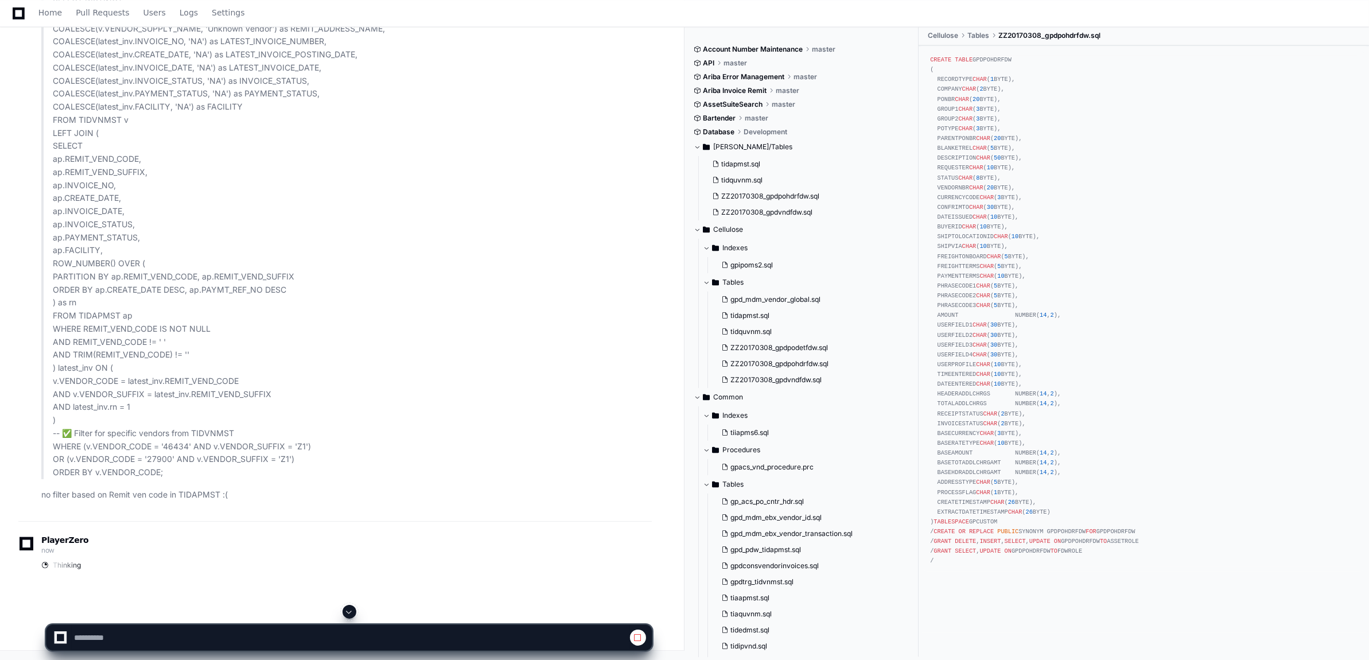
click at [350, 609] on span at bounding box center [349, 611] width 9 height 9
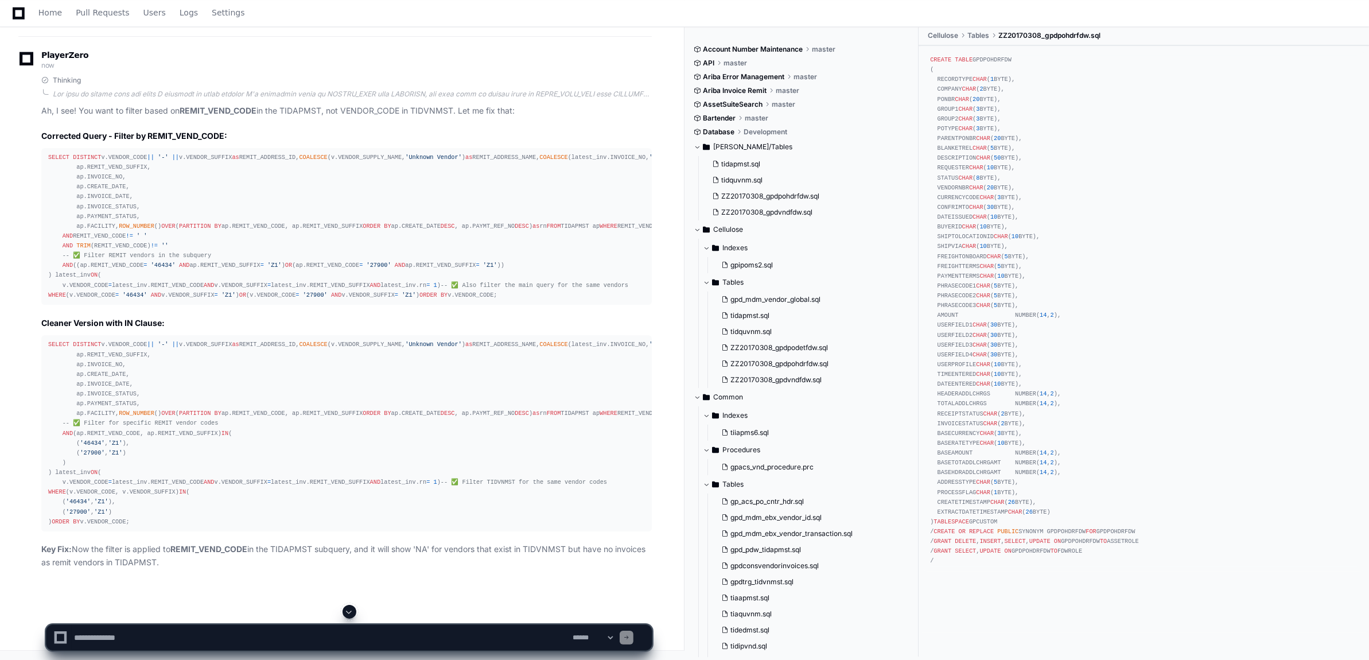
scroll to position [29066, 0]
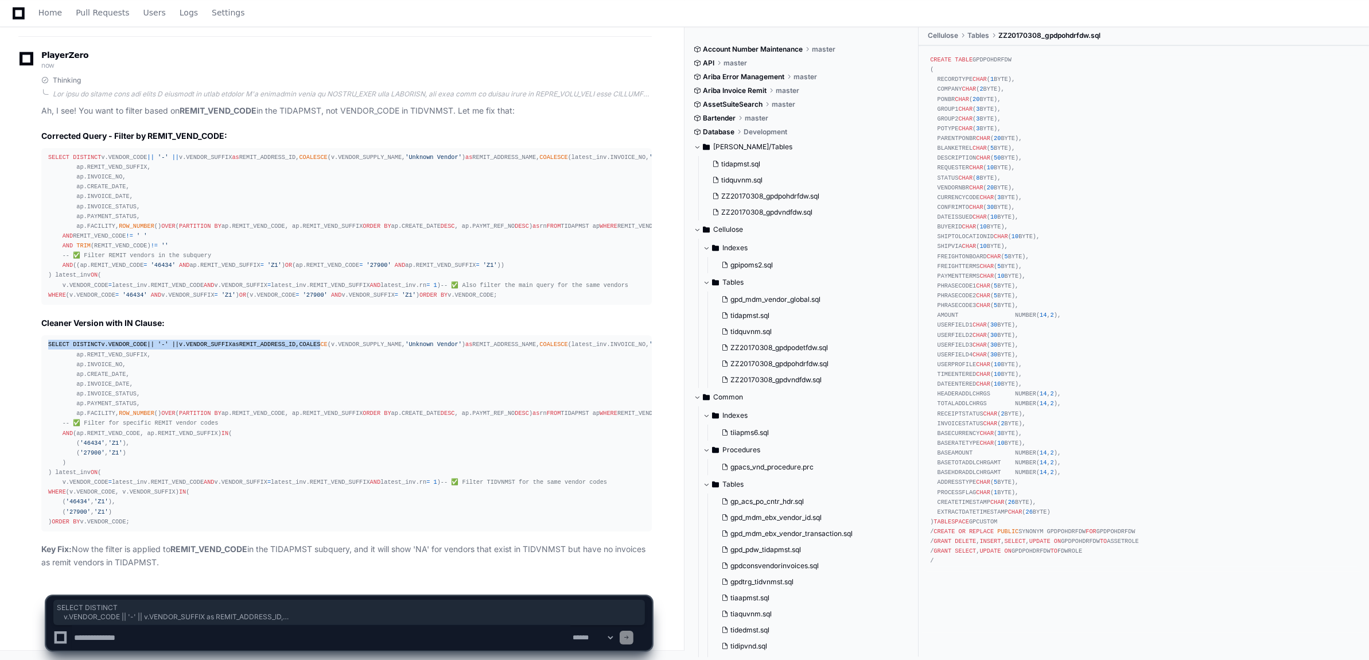
drag, startPoint x: 47, startPoint y: 120, endPoint x: 81, endPoint y: 137, distance: 37.5
click at [81, 335] on pre "SELECT DISTINCT v.VENDOR_CODE || '-' || v.VENDOR_SUFFIX as REMIT_ADDRESS_ID, CO…" at bounding box center [346, 433] width 610 height 196
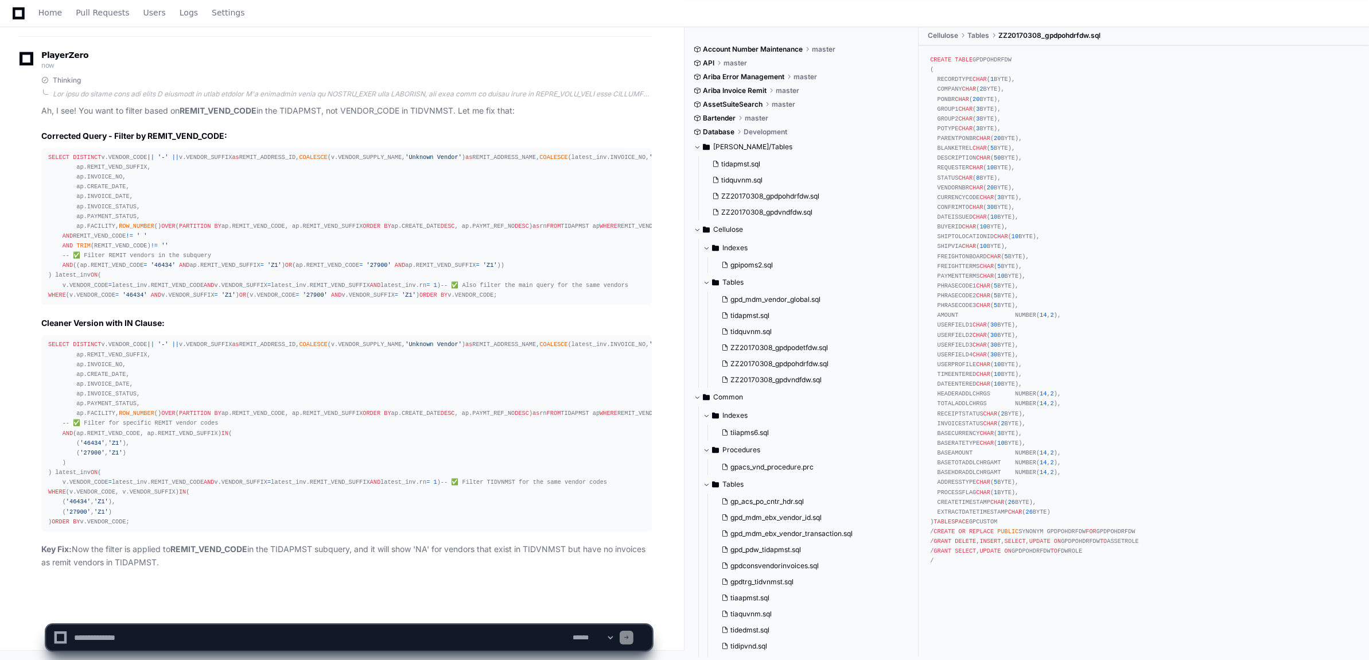
click at [166, 368] on div "SELECT DISTINCT v.VENDOR_CODE || '-' || v.VENDOR_SUFFIX as REMIT_ADDRESS_ID, CO…" at bounding box center [346, 433] width 597 height 186
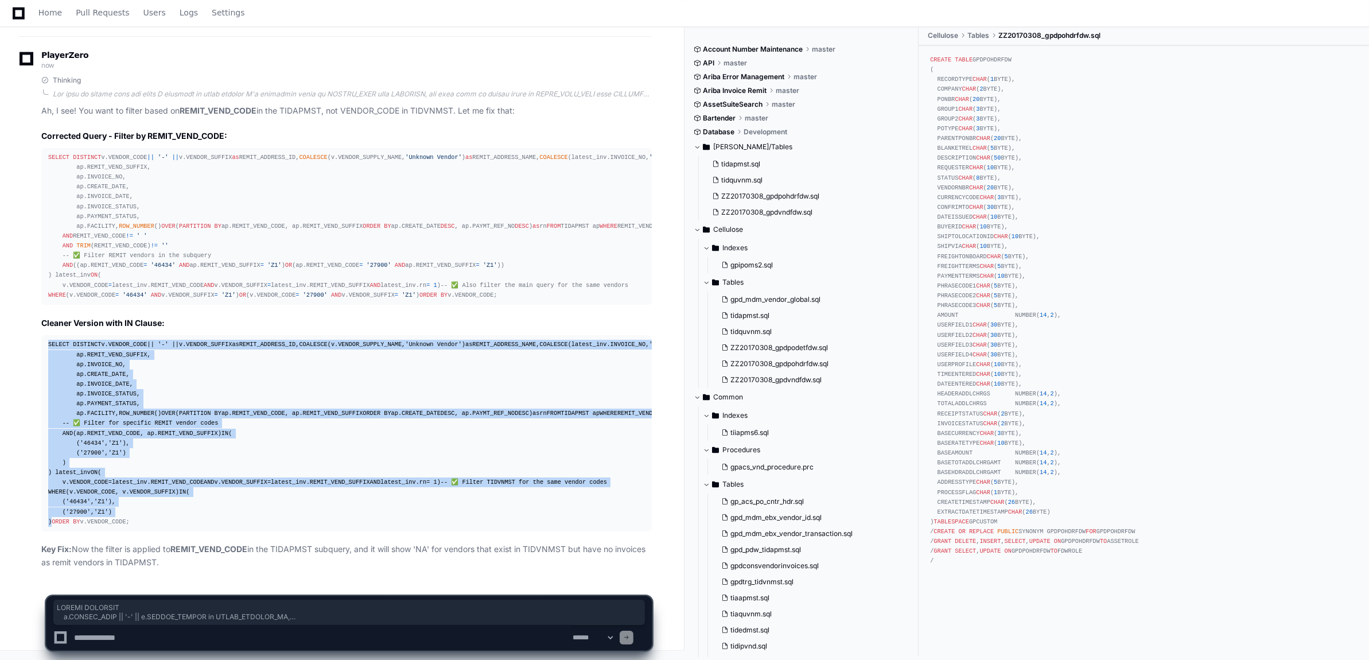
drag, startPoint x: 47, startPoint y: 122, endPoint x: 138, endPoint y: 515, distance: 403.9
click at [138, 515] on pre "SELECT DISTINCT v.VENDOR_CODE || '-' || v.VENDOR_SUFFIX as REMIT_ADDRESS_ID, CO…" at bounding box center [346, 433] width 610 height 196
copy div "SELECT DISTINCT v.VENDOR_CODE || '-' || v.VENDOR_SUFFIX as REMIT_ADDRESS_ID, CO…"
click at [121, 515] on div "SELECT DISTINCT v.VENDOR_CODE || '-' || v.VENDOR_SUFFIX as REMIT_ADDRESS_ID, CO…" at bounding box center [346, 433] width 597 height 186
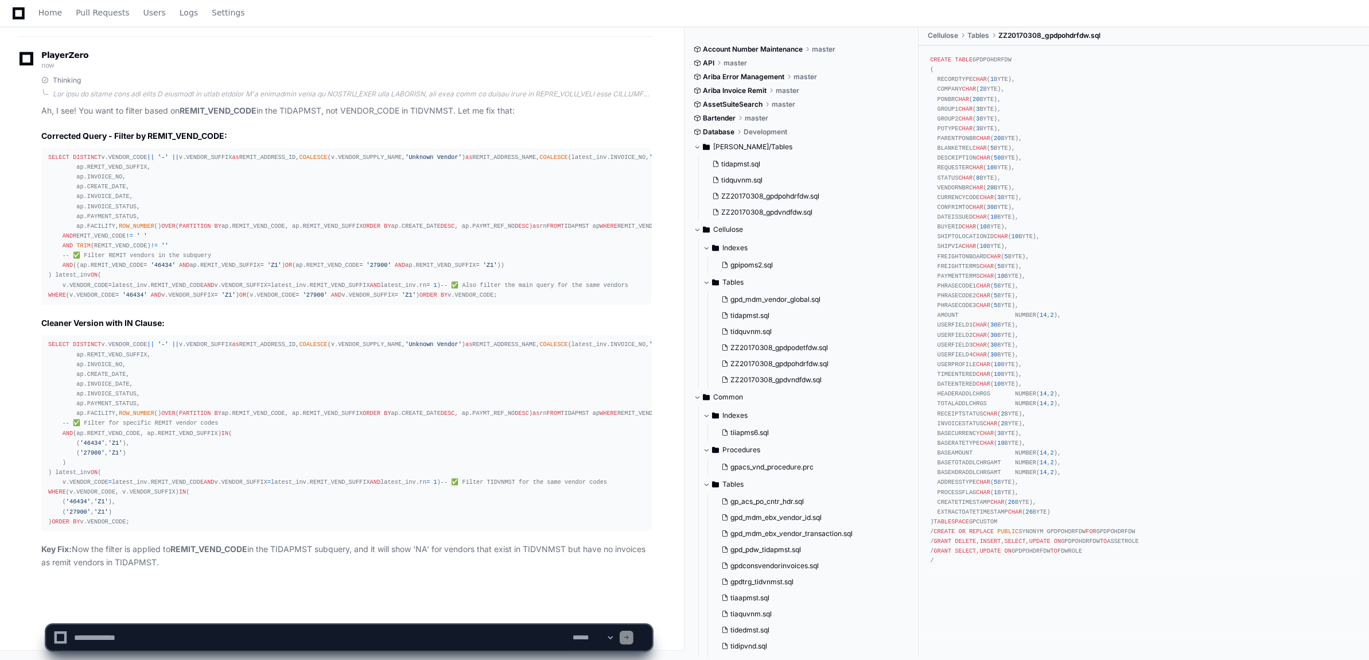
click at [110, 631] on textarea at bounding box center [321, 637] width 498 height 25
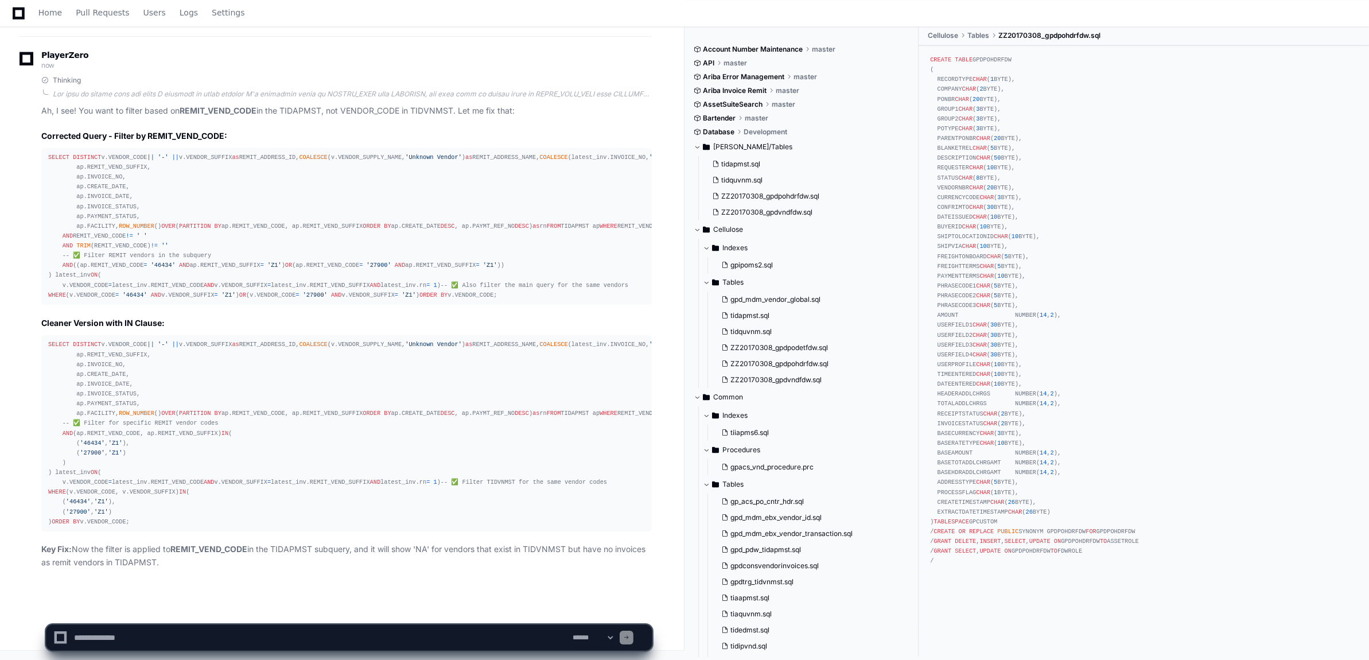
click at [102, 634] on textarea at bounding box center [321, 637] width 498 height 25
click at [141, 638] on textarea at bounding box center [321, 637] width 498 height 25
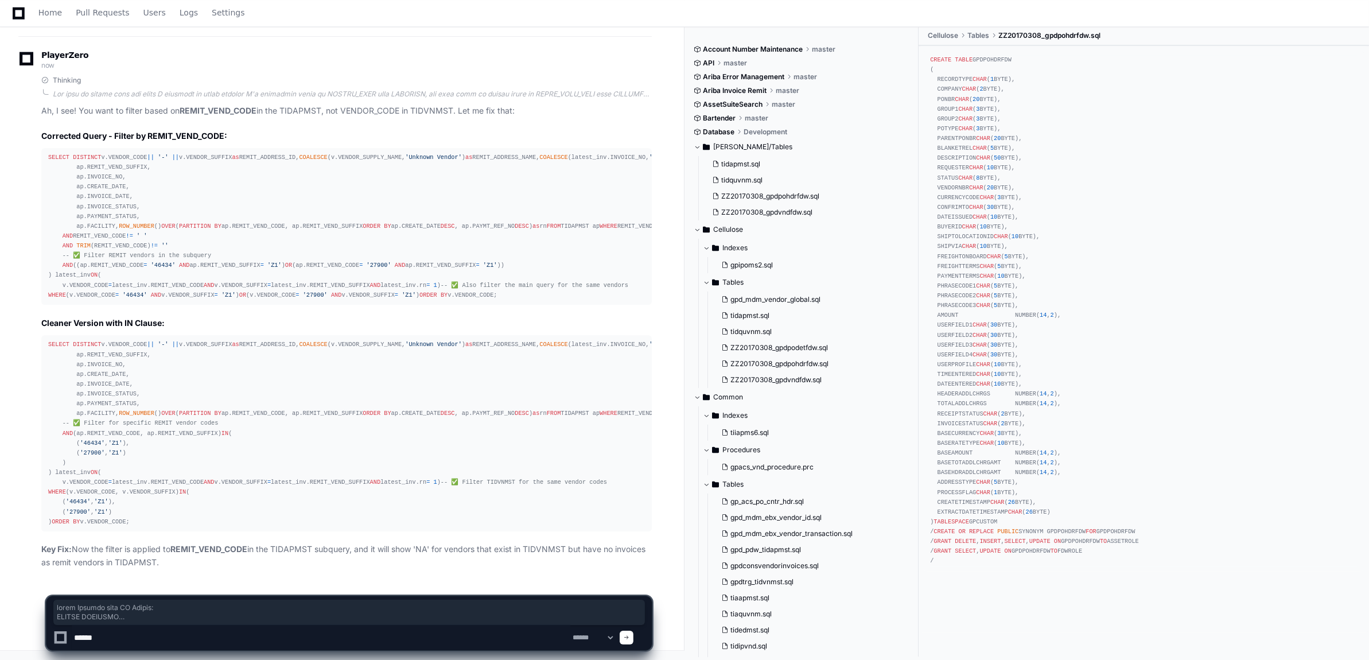
drag, startPoint x: 135, startPoint y: 525, endPoint x: 53, endPoint y: 82, distance: 450.3
click at [53, 104] on article "Ah, I see! You want to filter based on REMIT_VEND_CODE in the TIDAPMST, not VEN…" at bounding box center [346, 336] width 610 height 465
click at [189, 340] on div "SELECT DISTINCT v.VENDOR_CODE || '-' || v.VENDOR_SUFFIX as REMIT_ADDRESS_ID, CO…" at bounding box center [346, 433] width 597 height 186
drag, startPoint x: 45, startPoint y: 118, endPoint x: 163, endPoint y: 517, distance: 415.9
click at [163, 517] on pre "SELECT DISTINCT v.VENDOR_CODE || '-' || v.VENDOR_SUFFIX as REMIT_ADDRESS_ID, CO…" at bounding box center [346, 433] width 610 height 196
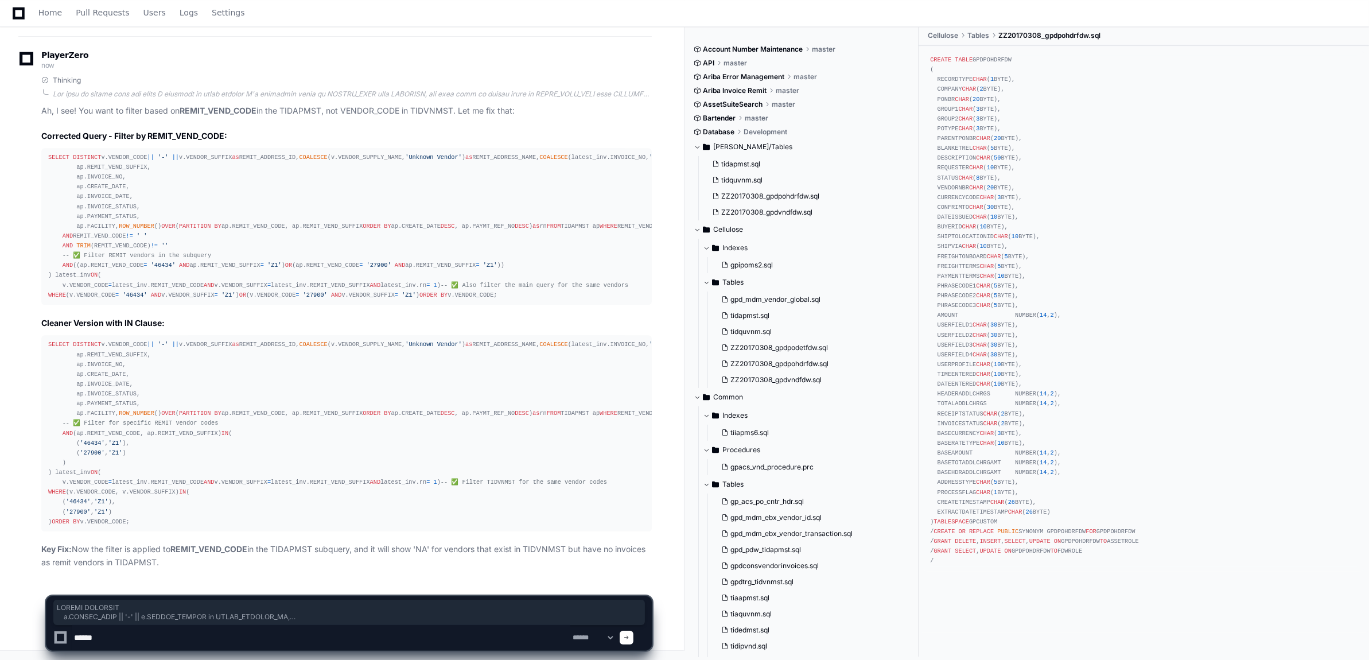
copy div "SELECT DISTINCT v.VENDOR_CODE || '-' || v.VENDOR_SUFFIX as REMIT_ADDRESS_ID, CO…"
click at [119, 640] on textarea at bounding box center [321, 637] width 498 height 25
type textarea "**********"
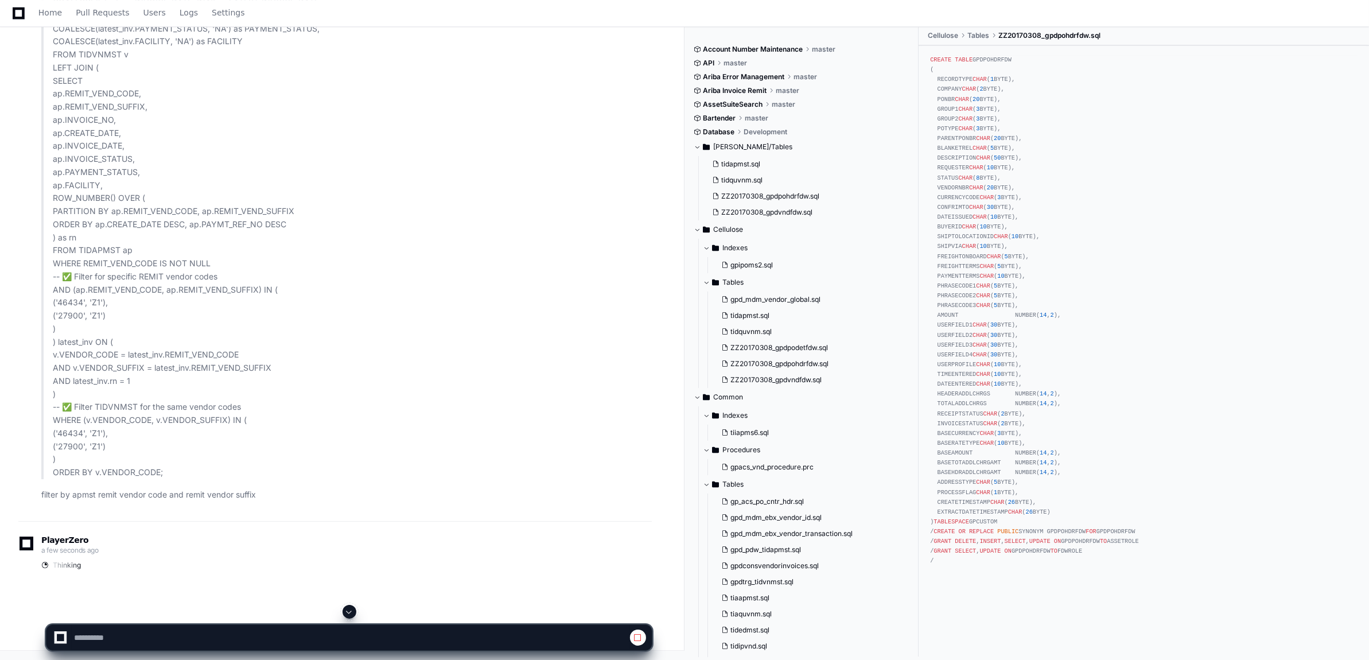
scroll to position [29767, 0]
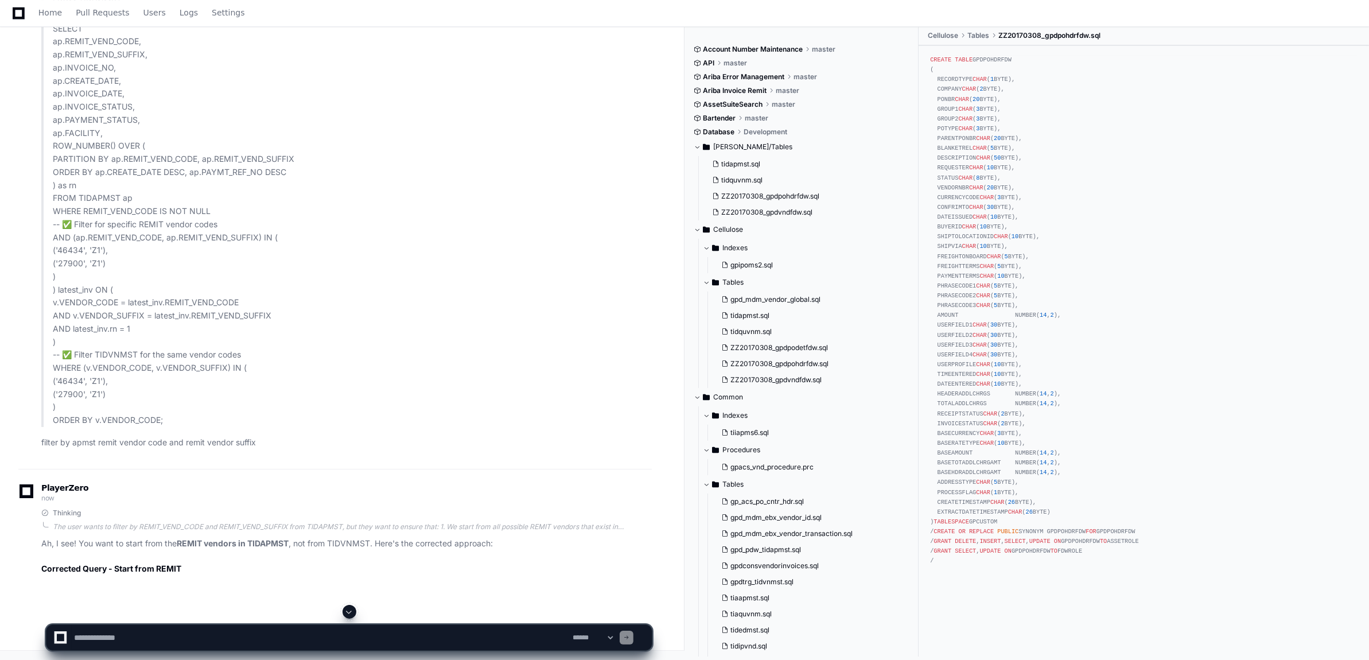
click at [342, 612] on button at bounding box center [349, 612] width 14 height 14
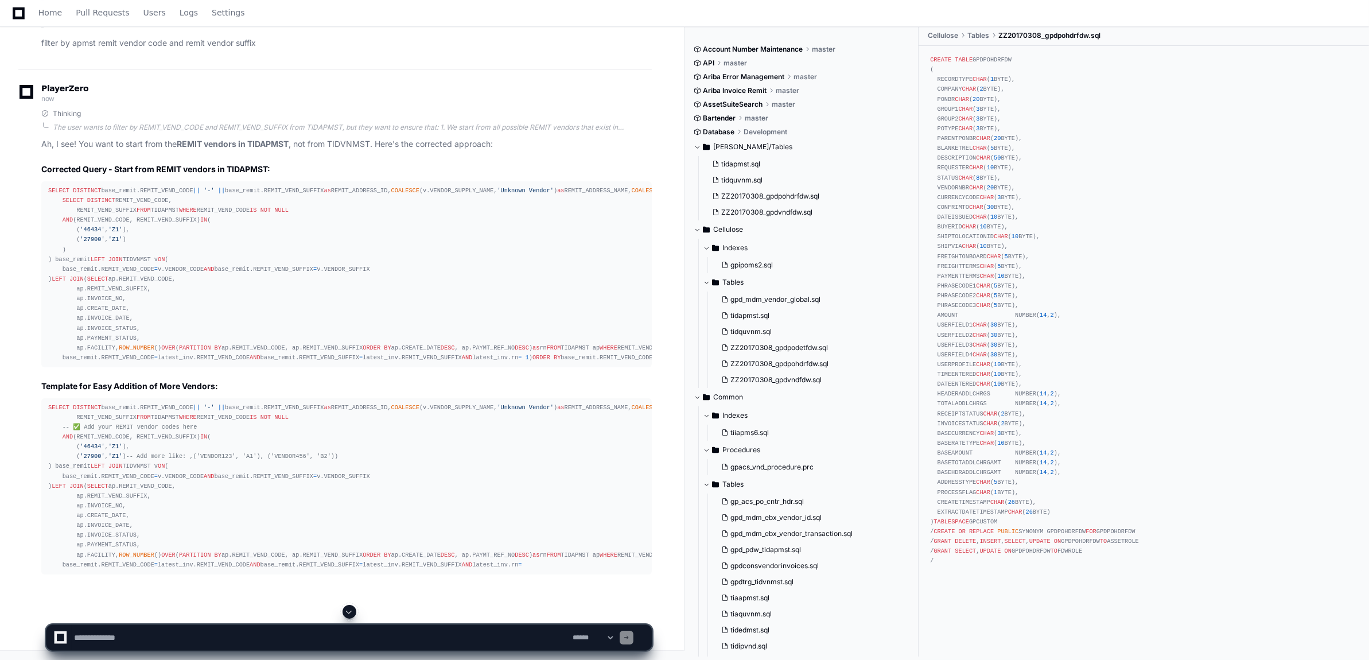
scroll to position [30336, 0]
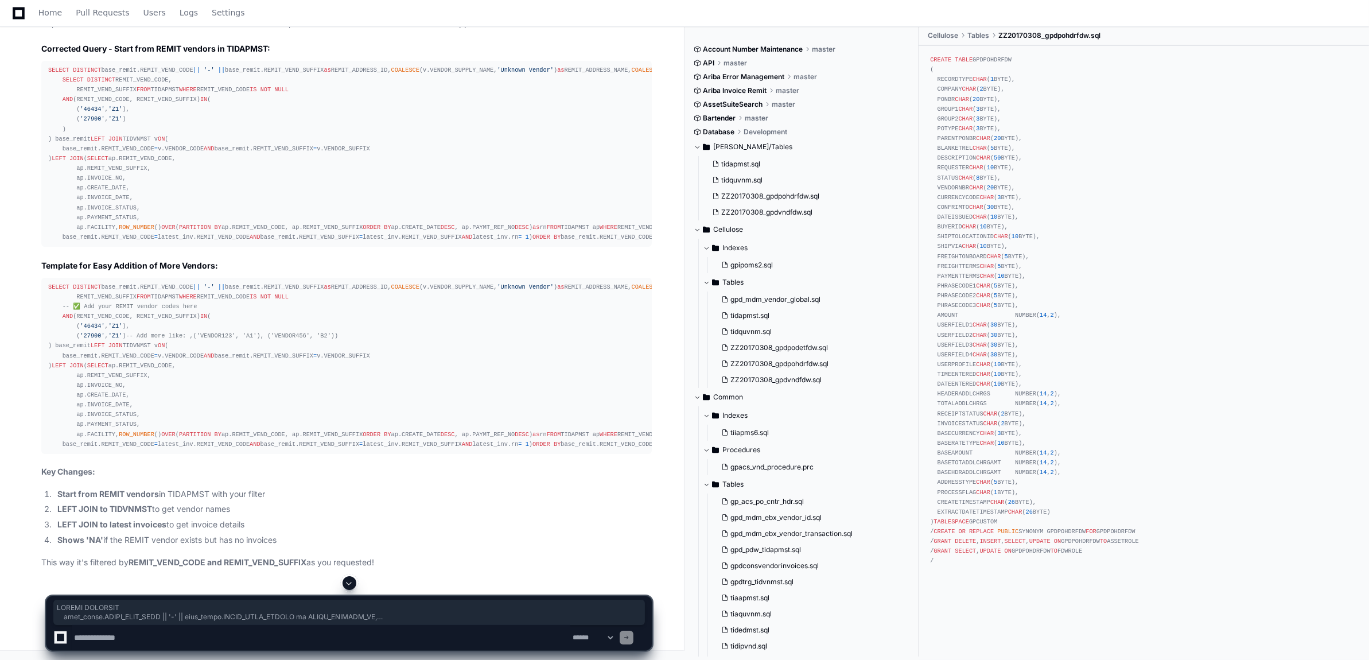
drag, startPoint x: 45, startPoint y: 70, endPoint x: 181, endPoint y: 526, distance: 476.0
click at [181, 247] on pre "SELECT DISTINCT base_remit.REMIT_VEND_CODE || '-' || base_remit.REMIT_VEND_SUFF…" at bounding box center [346, 154] width 610 height 186
copy div "LOREMI DOLORSIT amet_conse.ADIPI_ELIT_SEDD || '-' || eius_tempo.INCID_UTLA_ETDO…"
click at [87, 242] on div "SELECT DISTINCT base_remit.REMIT_VEND_CODE || '-' || base_remit.REMIT_VEND_SUFF…" at bounding box center [346, 153] width 597 height 177
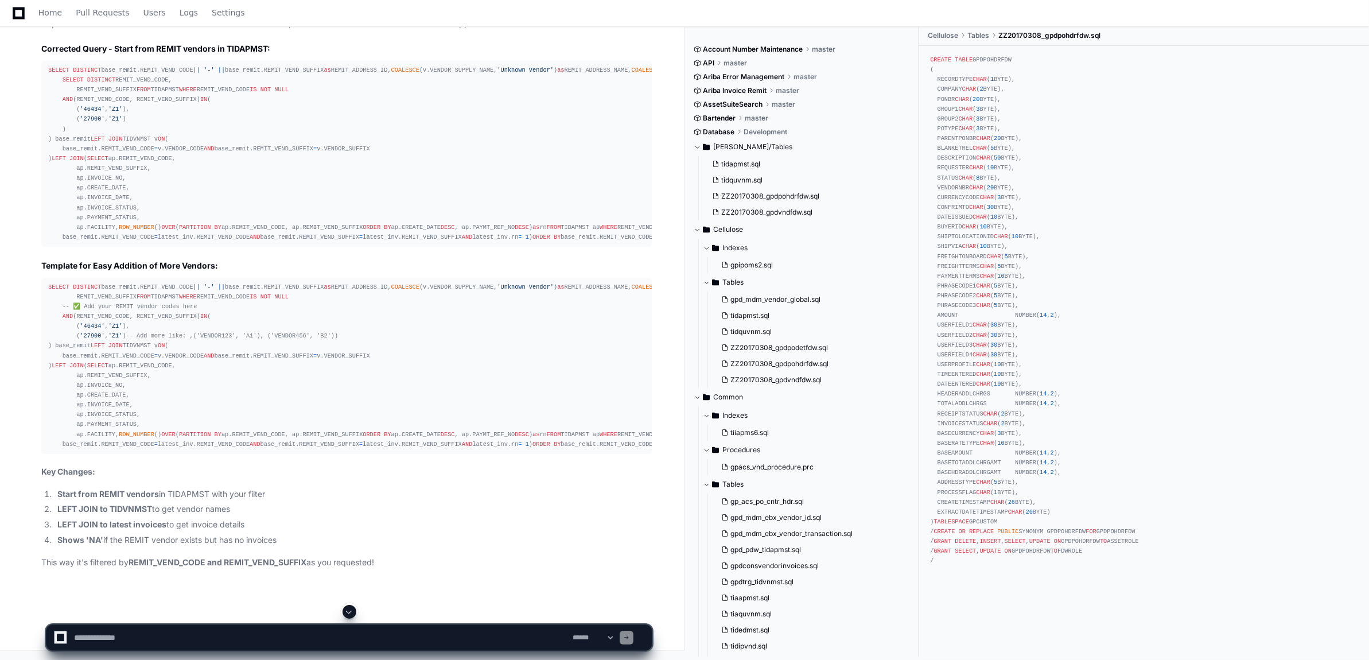
scroll to position [30347, 0]
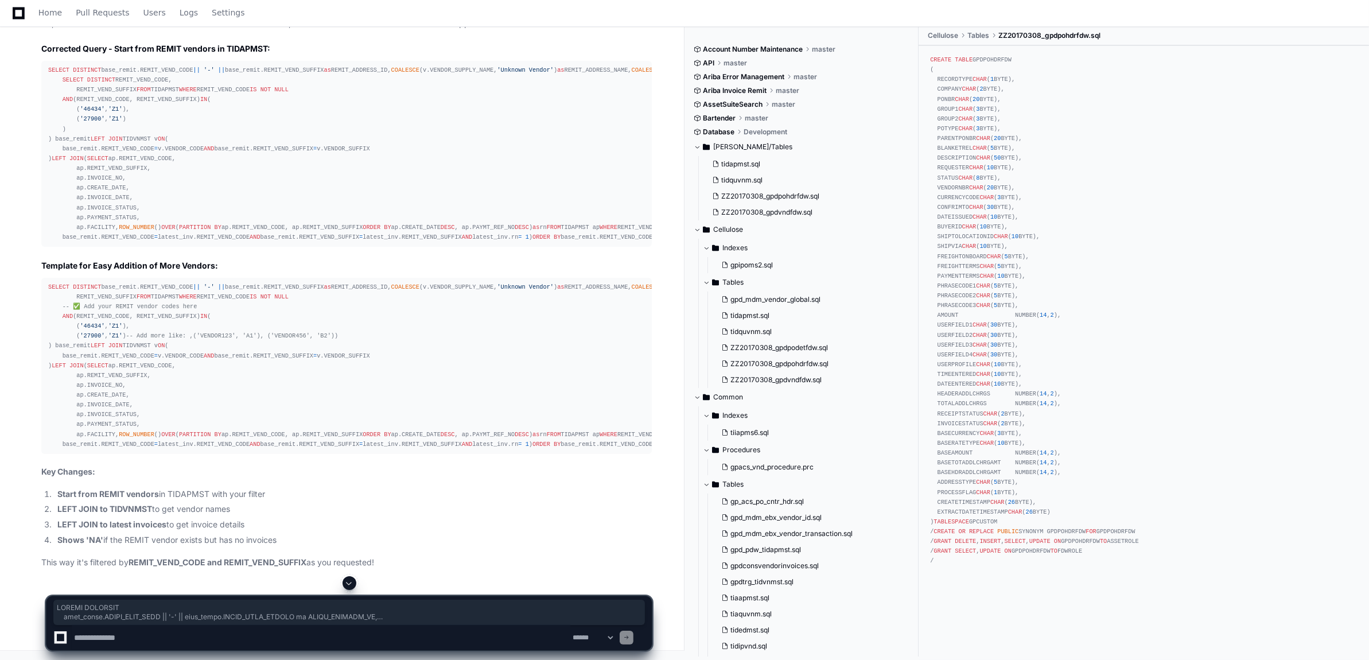
drag, startPoint x: 54, startPoint y: 506, endPoint x: 47, endPoint y: 62, distance: 444.6
click at [47, 62] on pre "SELECT DISTINCT base_remit.REMIT_VEND_CODE || '-' || base_remit.REMIT_VEND_SUFF…" at bounding box center [346, 154] width 610 height 186
copy div "LOREMI DOLORSIT amet_conse.ADIPI_ELIT_SEDD || '-' || eius_tempo.INCID_UTLA_ETDO…"
click at [50, 73] on span "SELECT" at bounding box center [58, 70] width 21 height 7
